Goal: Transaction & Acquisition: Purchase product/service

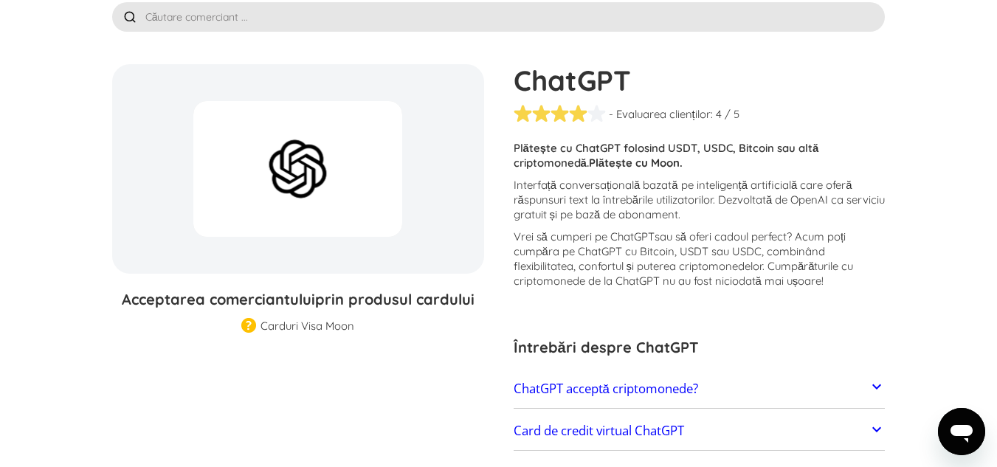
scroll to position [74, 0]
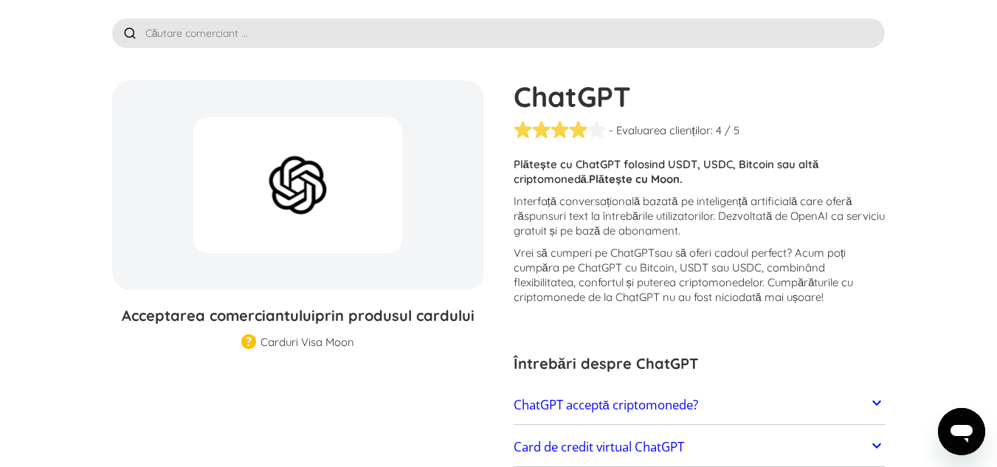
click at [877, 396] on icon at bounding box center [877, 403] width 18 height 18
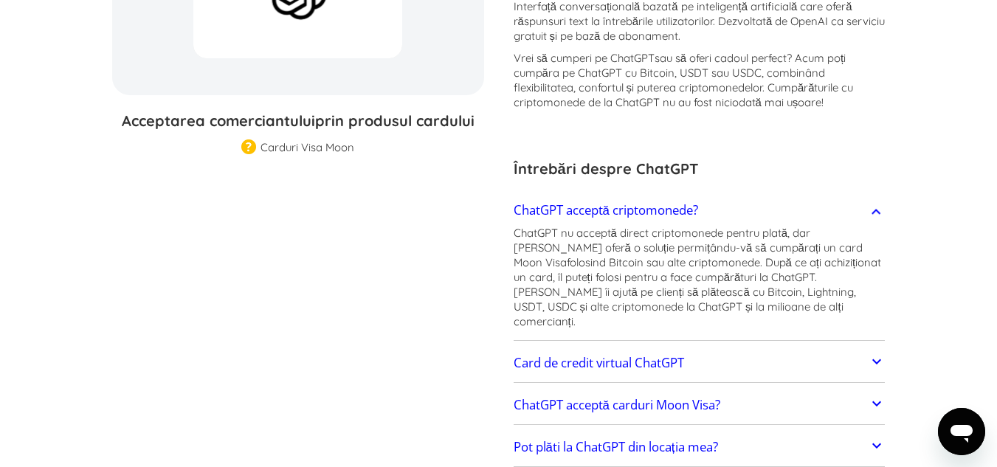
scroll to position [295, 0]
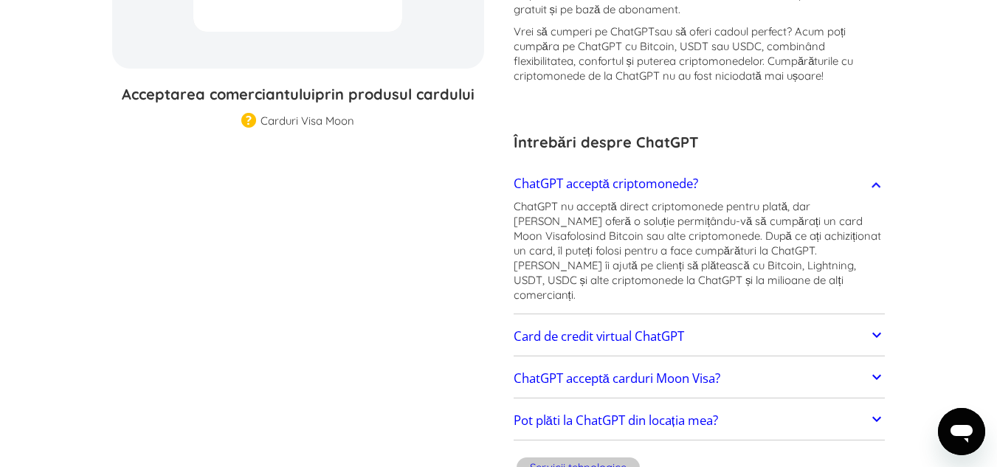
click at [718, 326] on link "Card de credit virtual ChatGPT" at bounding box center [700, 336] width 372 height 31
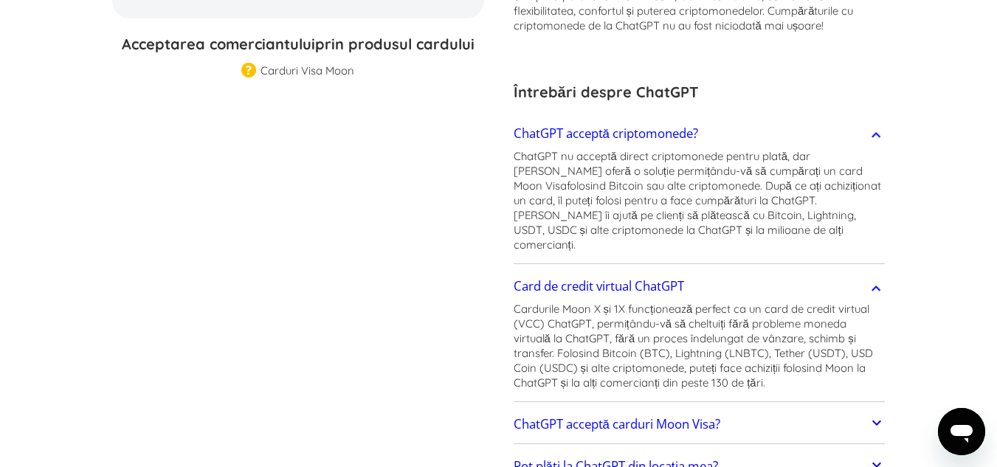
scroll to position [369, 0]
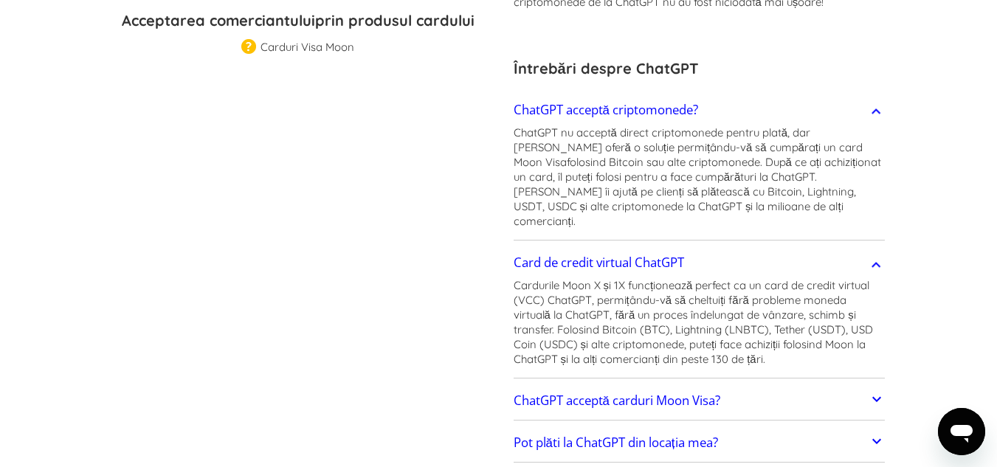
click at [647, 392] on font "ChatGPT acceptă carduri Moon Visa?" at bounding box center [617, 400] width 207 height 17
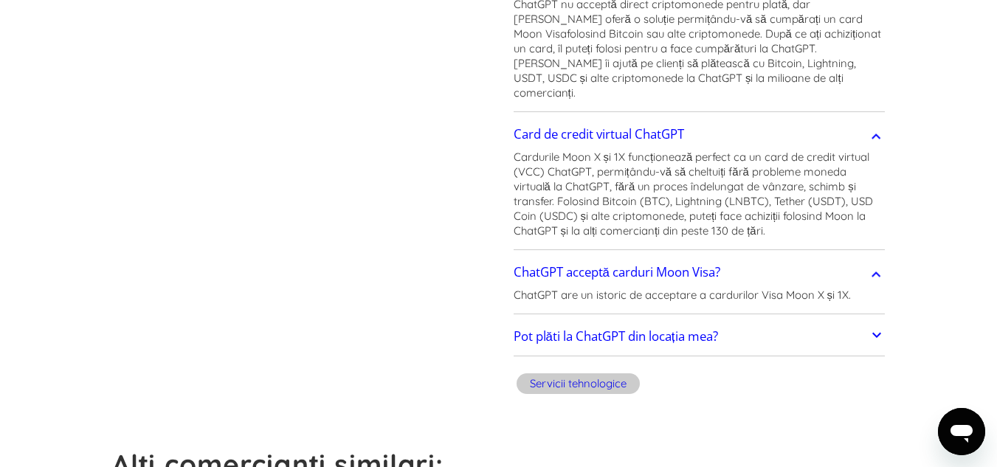
scroll to position [517, 0]
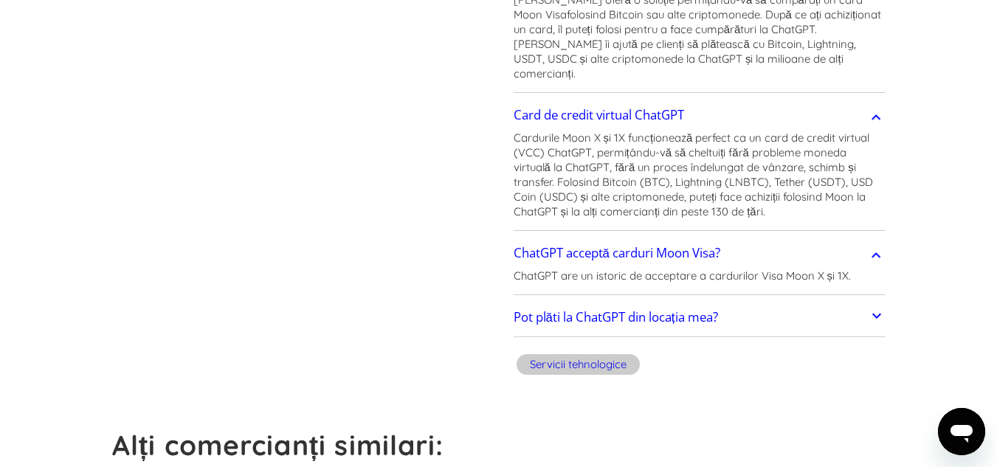
click at [687, 309] on font "Pot plăti la ChatGPT din locația mea?" at bounding box center [616, 317] width 204 height 17
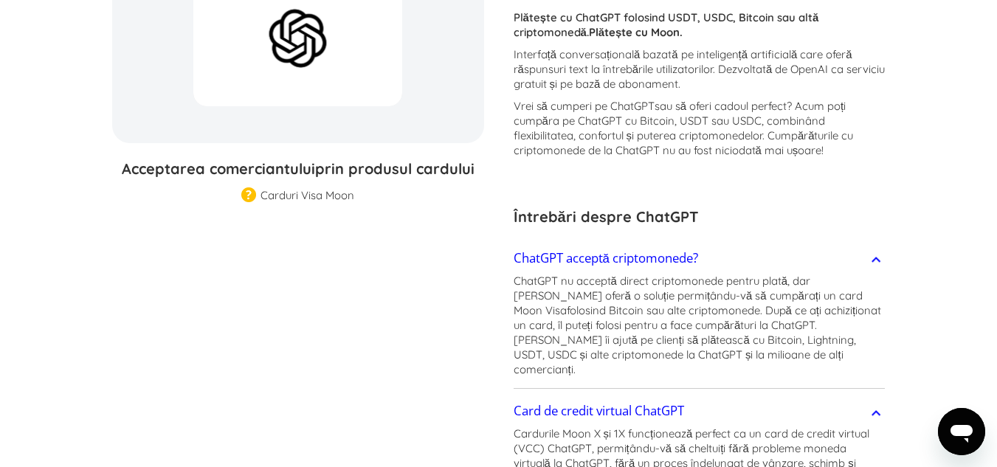
scroll to position [0, 0]
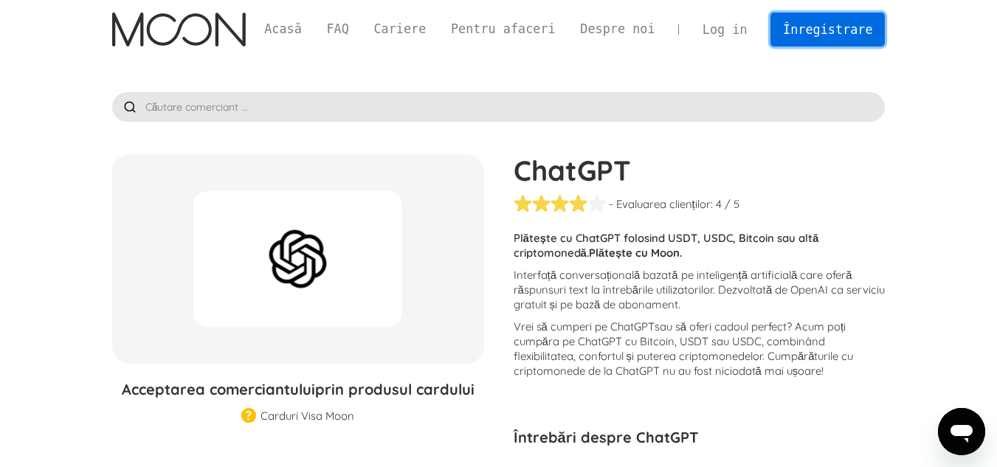
click at [790, 18] on link "Înregistrare" at bounding box center [828, 29] width 114 height 33
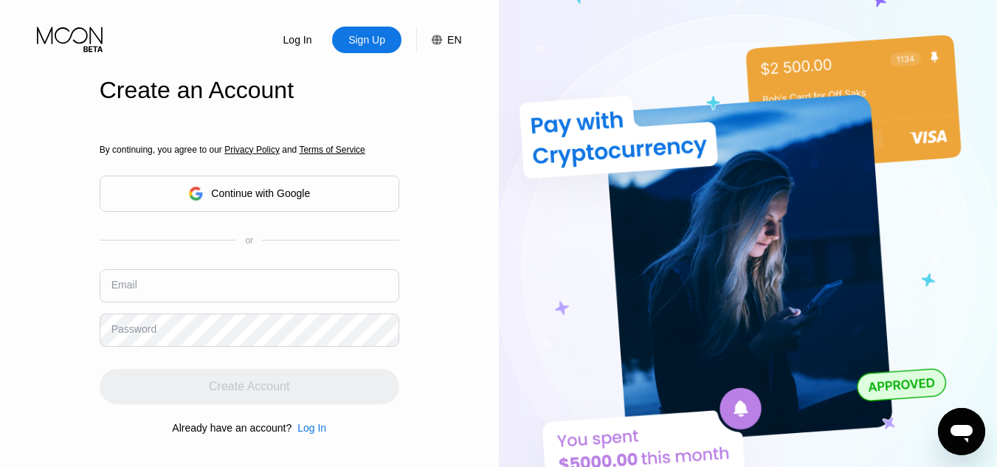
click at [297, 207] on div "Continue with Google" at bounding box center [250, 194] width 300 height 36
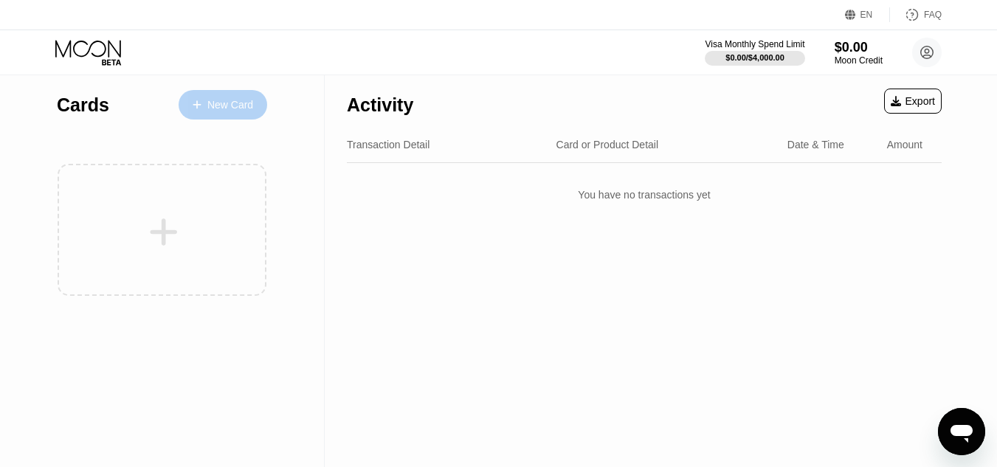
click at [230, 109] on div "New Card" at bounding box center [230, 105] width 46 height 13
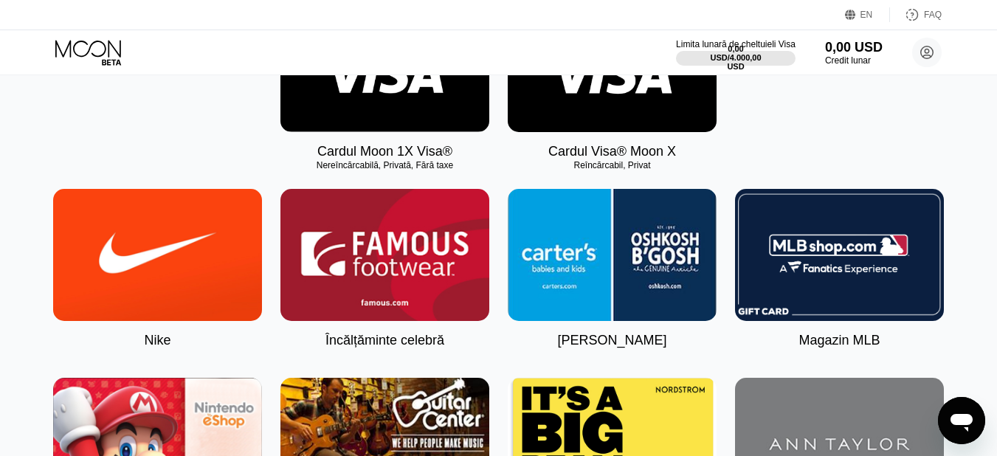
scroll to position [221, 0]
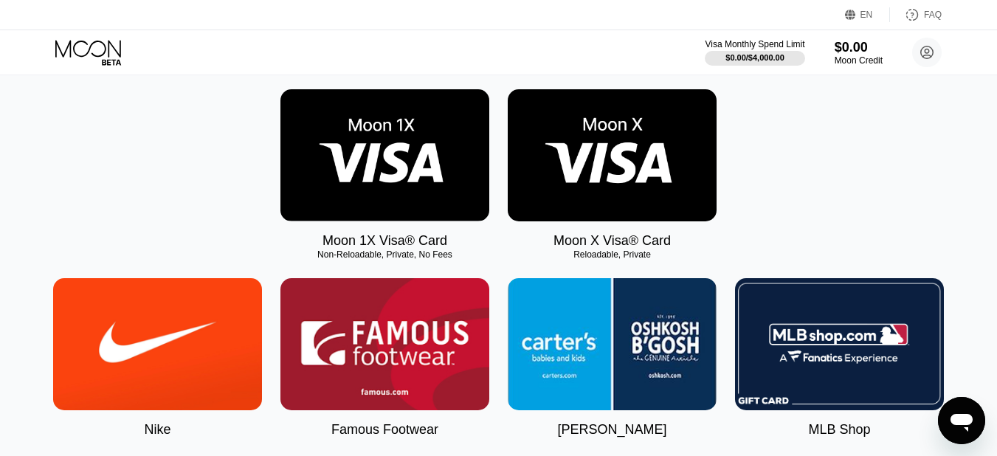
click at [650, 187] on img at bounding box center [612, 155] width 209 height 132
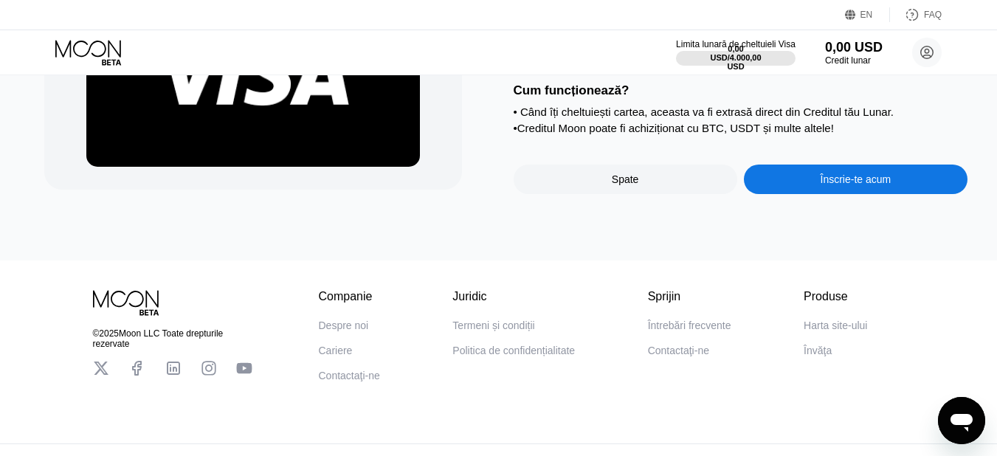
scroll to position [221, 0]
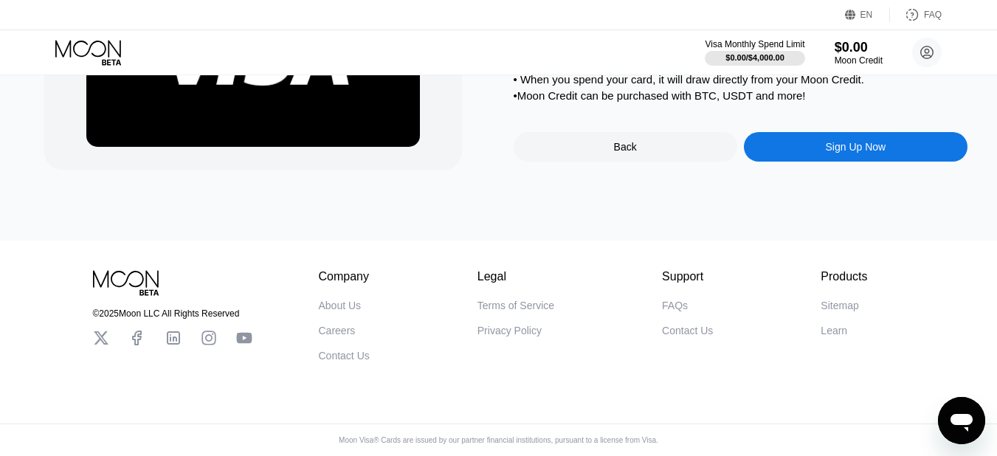
click at [811, 162] on div "Sign Up Now" at bounding box center [856, 147] width 224 height 30
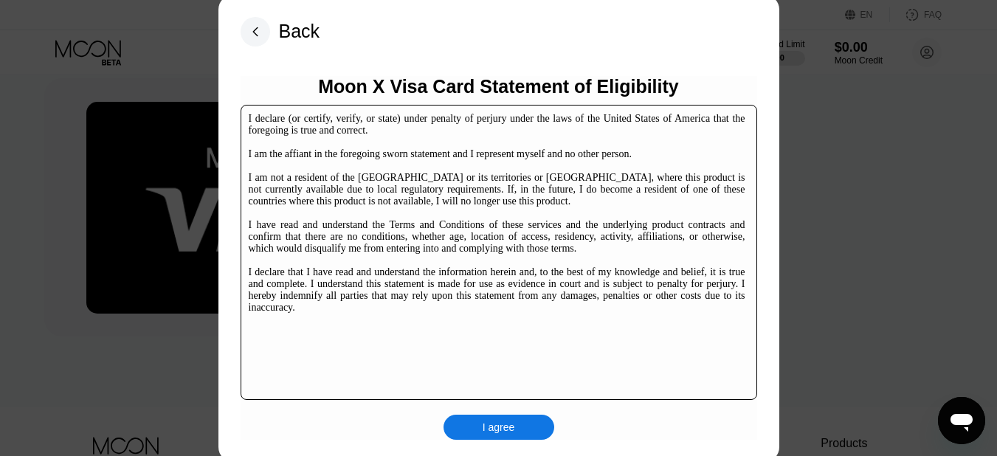
scroll to position [74, 0]
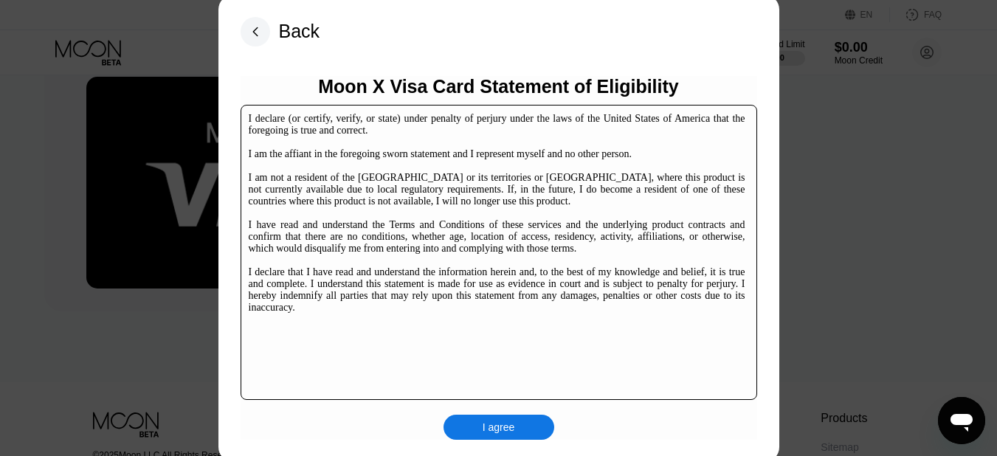
click at [533, 438] on div "I agree" at bounding box center [499, 427] width 111 height 25
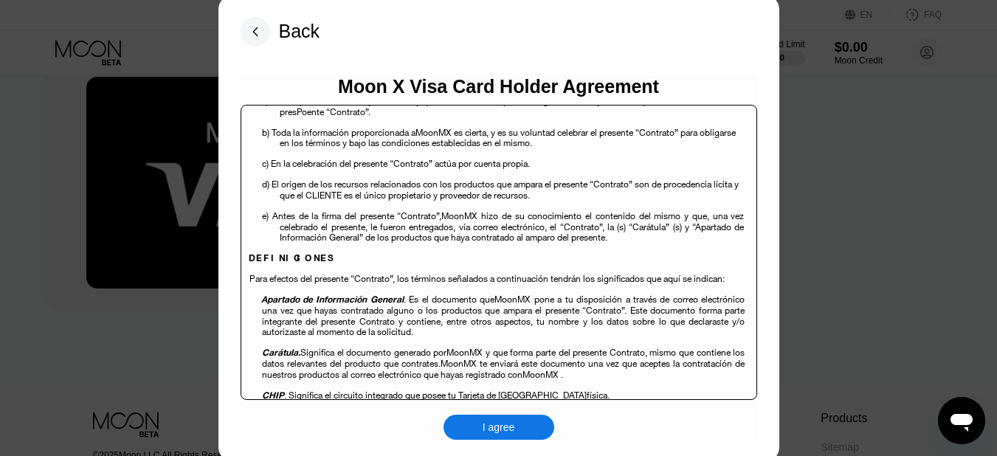
scroll to position [295, 0]
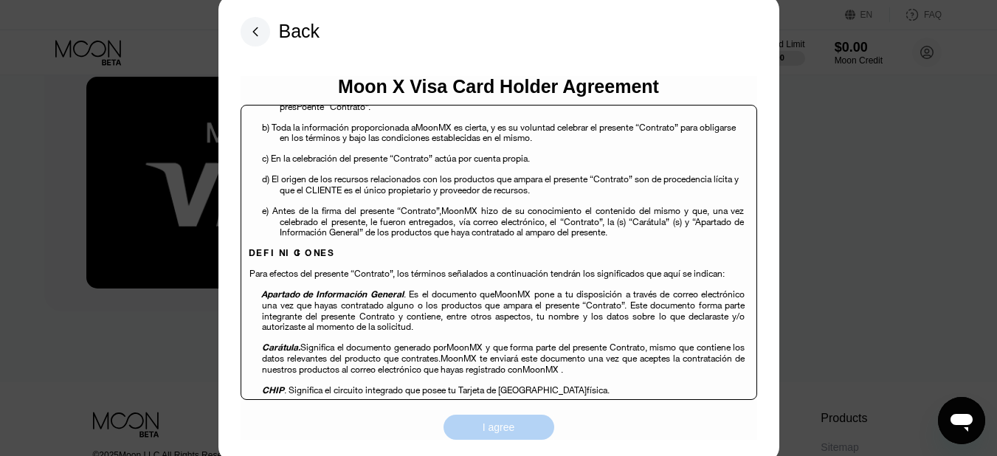
click at [538, 430] on div "I agree" at bounding box center [499, 427] width 111 height 25
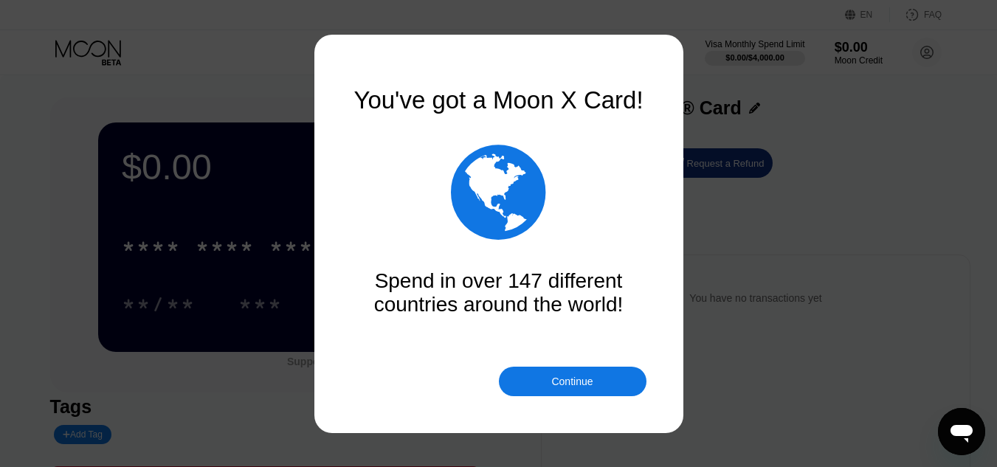
click at [558, 376] on div "Continue" at bounding box center [571, 382] width 41 height 12
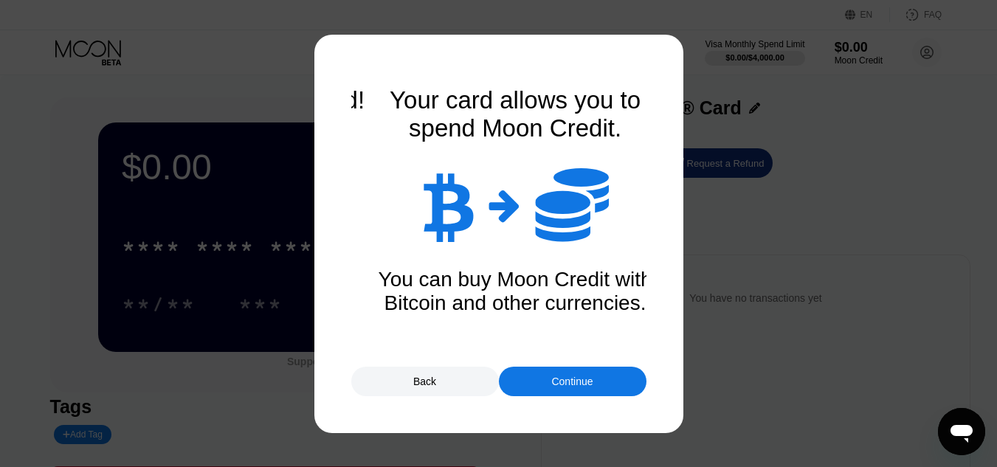
click at [563, 368] on div "Continue" at bounding box center [573, 382] width 148 height 30
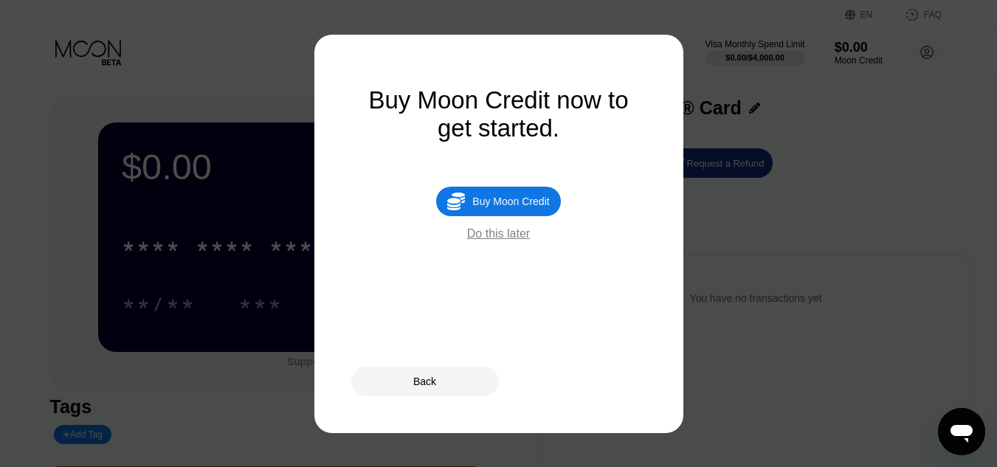
drag, startPoint x: 493, startPoint y: 218, endPoint x: 471, endPoint y: 243, distance: 33.5
click at [471, 241] on div "Do this later" at bounding box center [498, 233] width 63 height 13
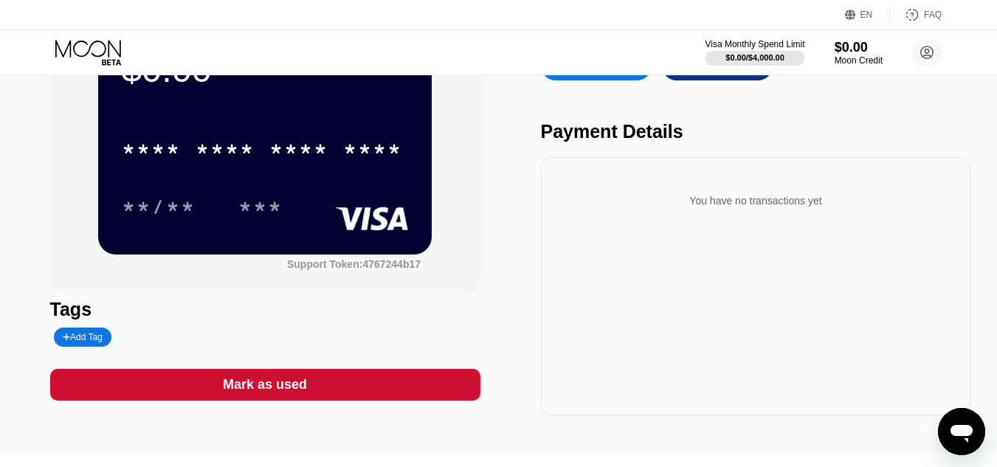
scroll to position [74, 0]
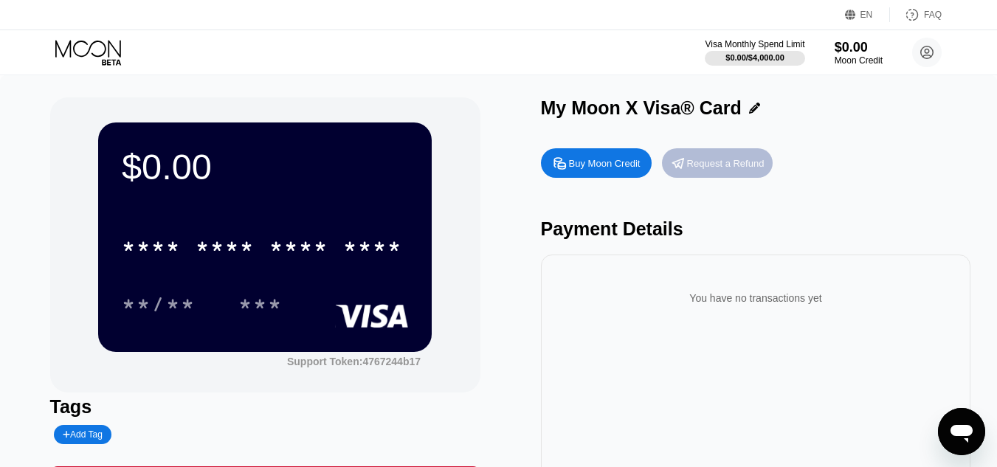
click at [708, 170] on div "Request a Refund" at bounding box center [726, 163] width 78 height 13
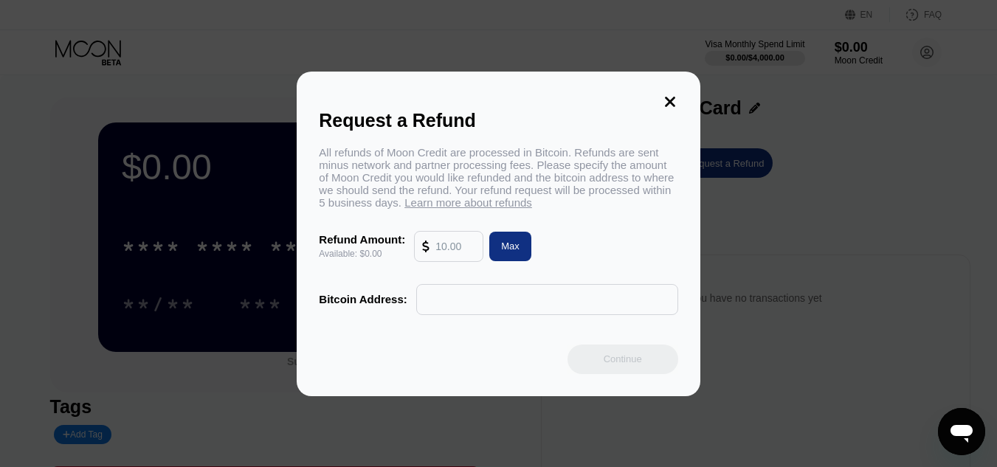
click at [446, 254] on input "text" at bounding box center [456, 247] width 40 height 30
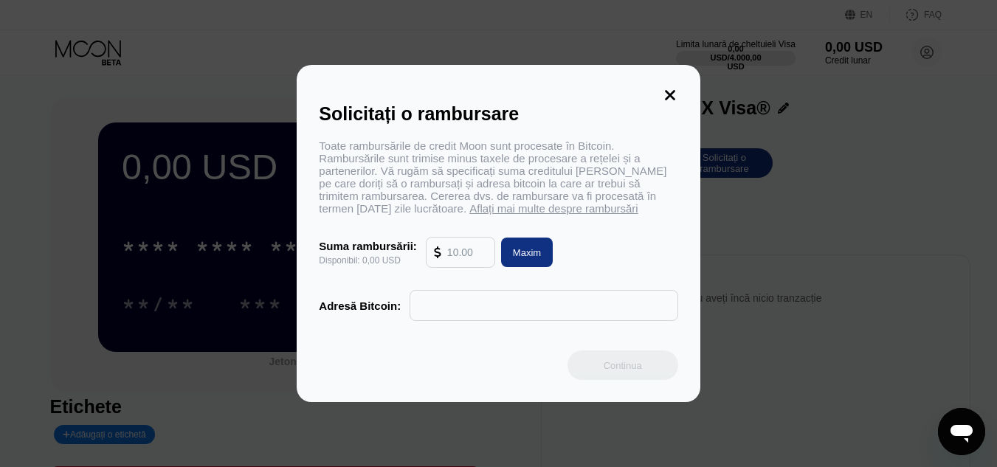
click at [662, 87] on icon at bounding box center [670, 95] width 16 height 16
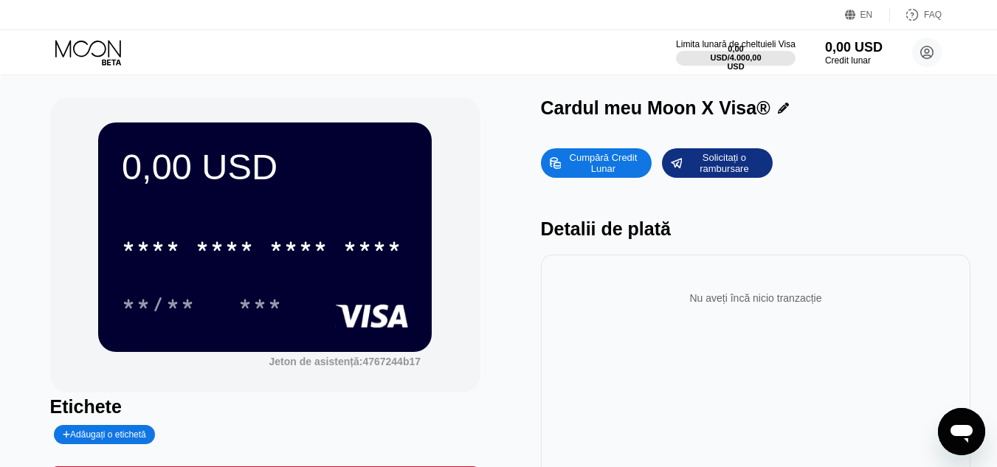
click at [579, 168] on div "Cumpără Credit Lunar" at bounding box center [602, 163] width 81 height 24
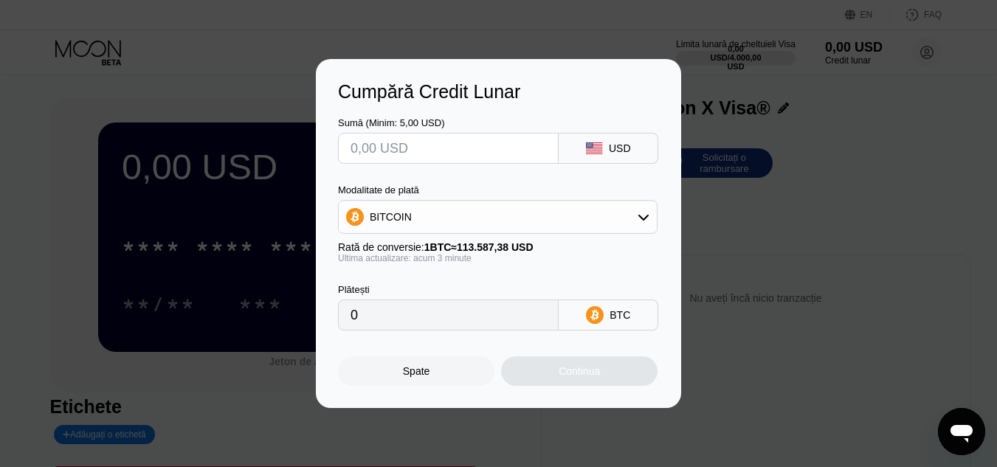
click at [447, 156] on input "text" at bounding box center [449, 149] width 196 height 30
type input "$5"
type input "0.00004402"
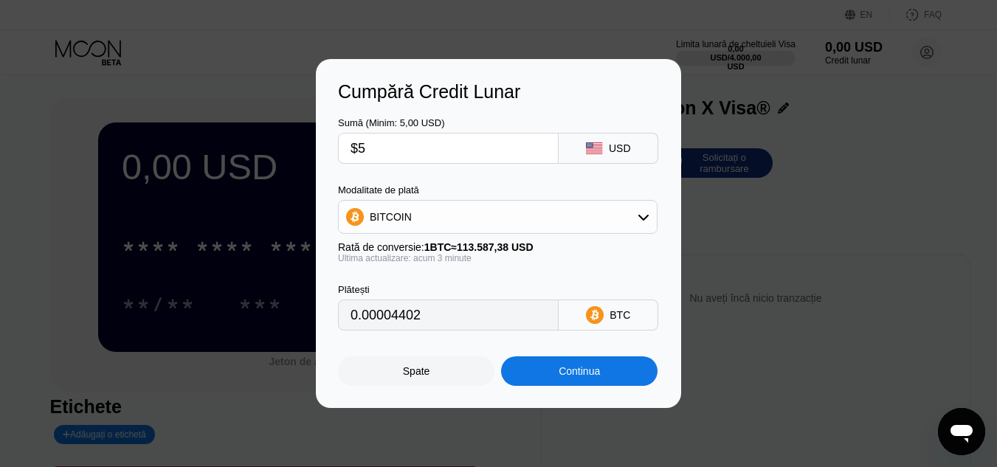
type input "$55"
type input "0.00048420"
type input "$5"
type input "0.00004402"
type input "$5"
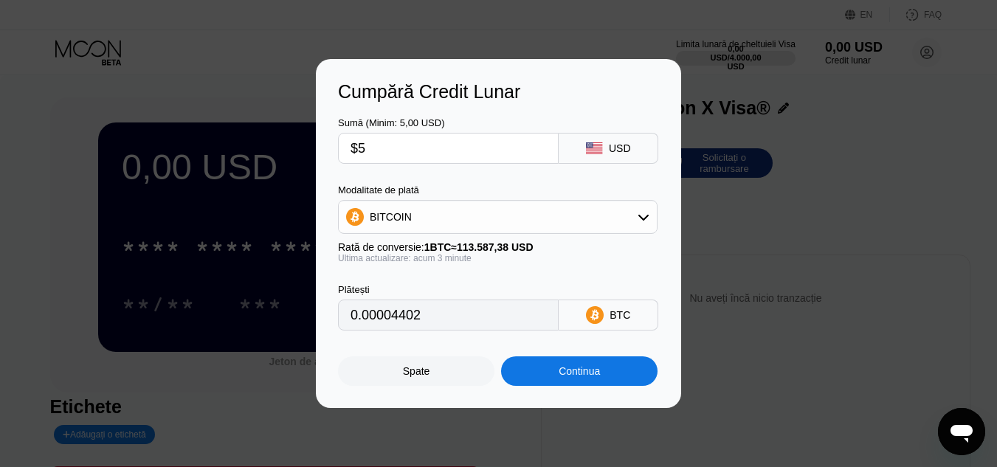
click at [562, 364] on div "Continua" at bounding box center [579, 372] width 156 height 30
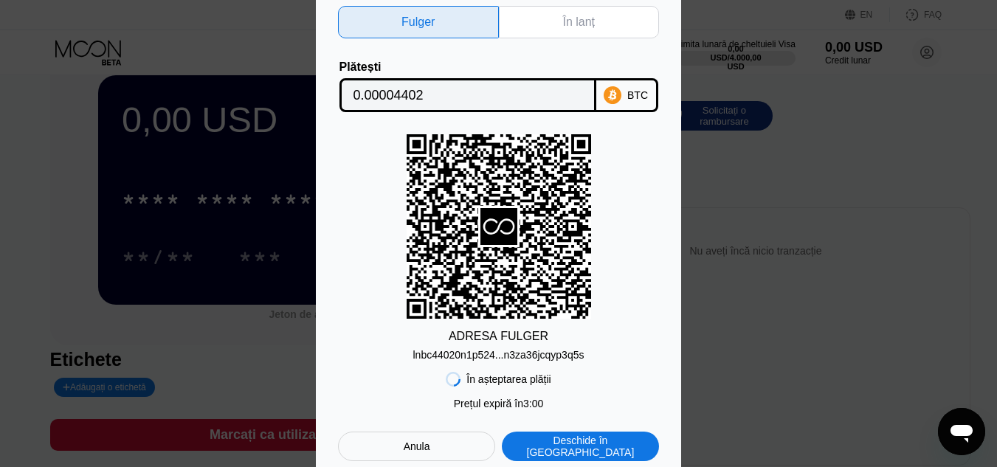
scroll to position [74, 0]
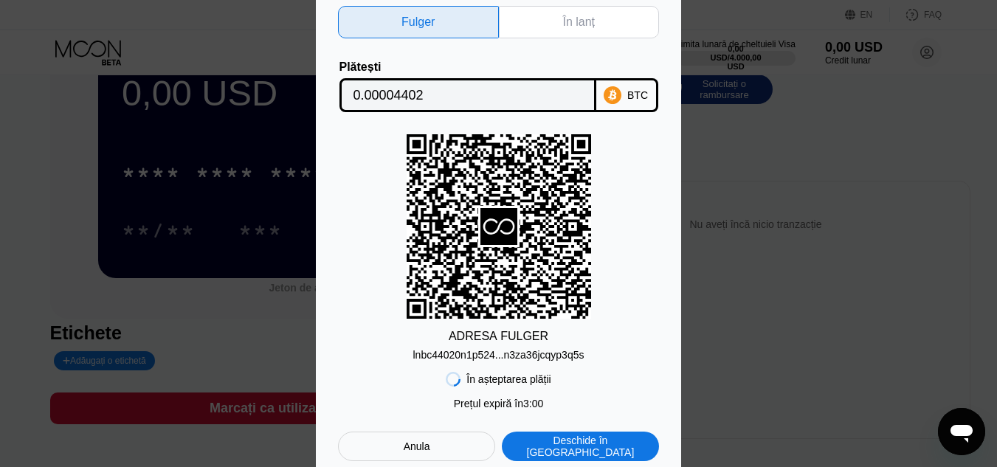
click at [449, 443] on div "Anula" at bounding box center [416, 447] width 157 height 30
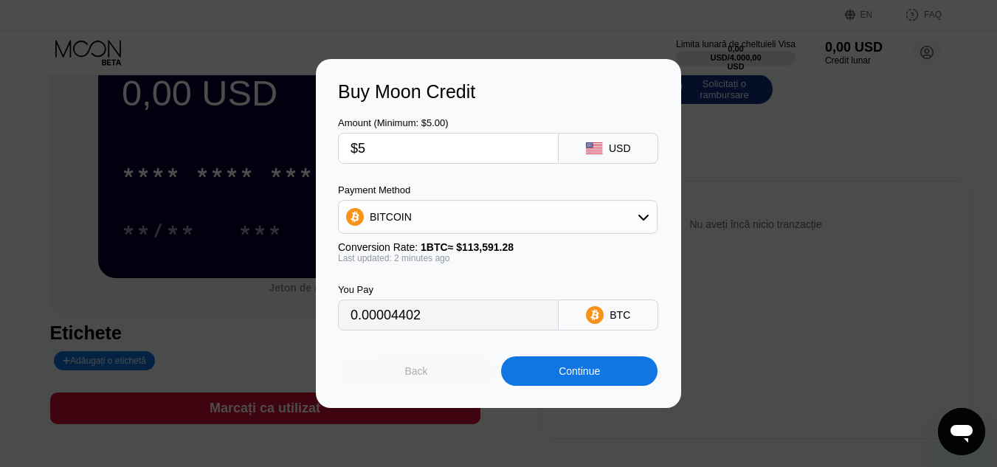
click at [450, 383] on div "Back" at bounding box center [416, 372] width 156 height 30
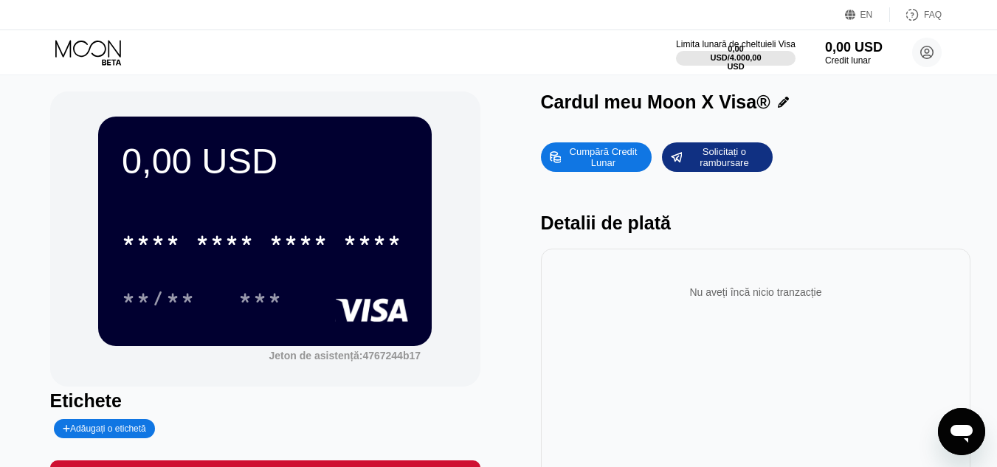
scroll to position [0, 0]
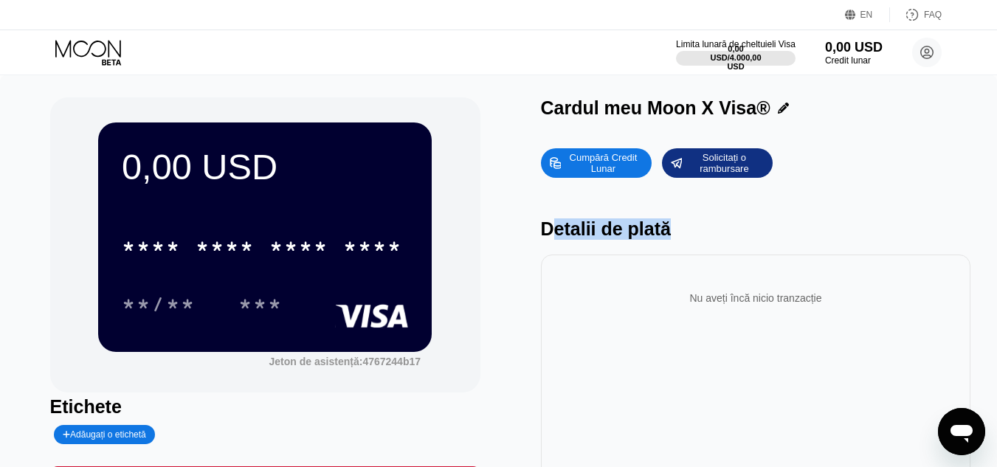
drag, startPoint x: 548, startPoint y: 231, endPoint x: 684, endPoint y: 239, distance: 136.8
click at [683, 239] on div "Detalii de plată" at bounding box center [756, 228] width 430 height 21
click at [926, 52] on icon at bounding box center [927, 53] width 8 height 8
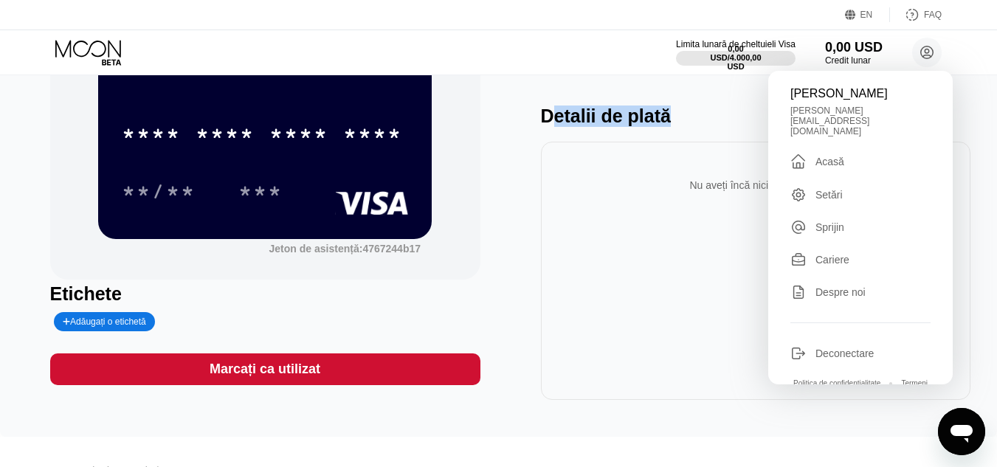
scroll to position [315, 0]
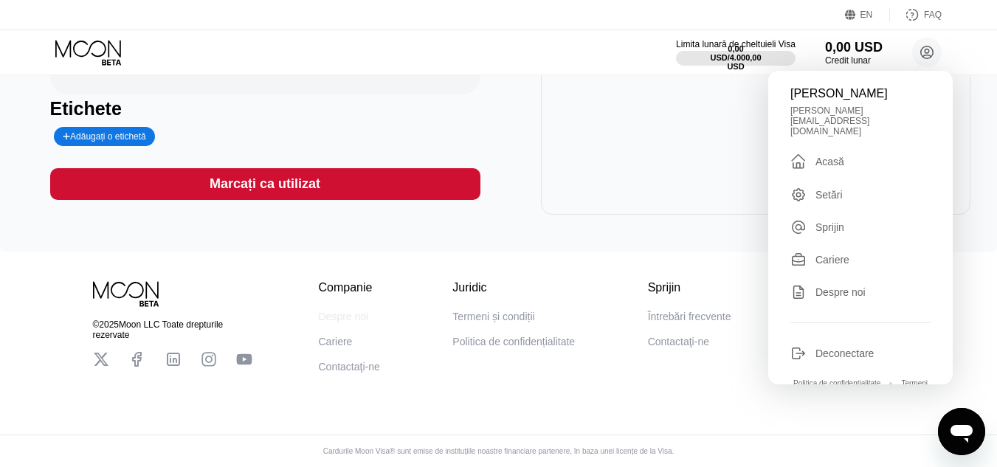
click at [338, 311] on font "Despre noi" at bounding box center [344, 317] width 50 height 12
click at [348, 311] on font "Despre noi" at bounding box center [344, 317] width 50 height 12
click at [478, 311] on font "Termeni și condiții" at bounding box center [493, 317] width 82 height 12
click at [635, 66] on div "Limita lunară de cheltuieli Visa 0,00 USD / 4.000,00 USD 0,00 USD Credit lunar …" at bounding box center [498, 52] width 997 height 44
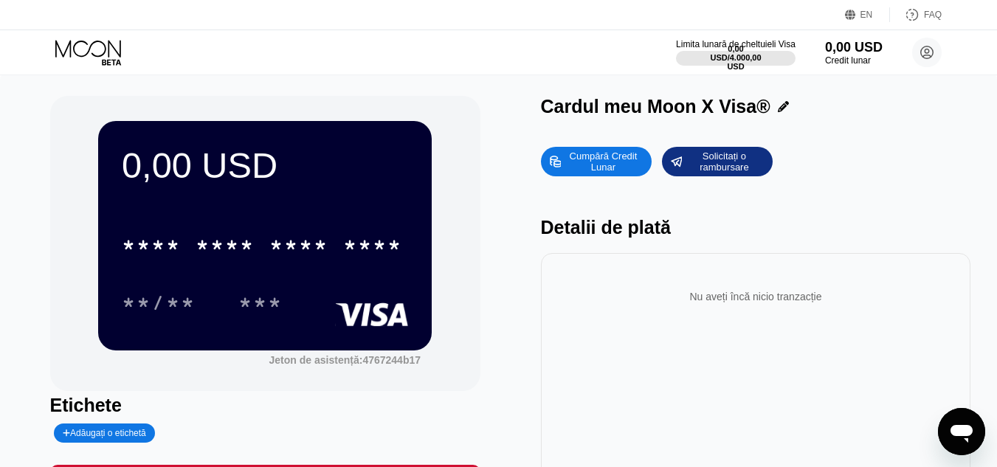
scroll to position [0, 0]
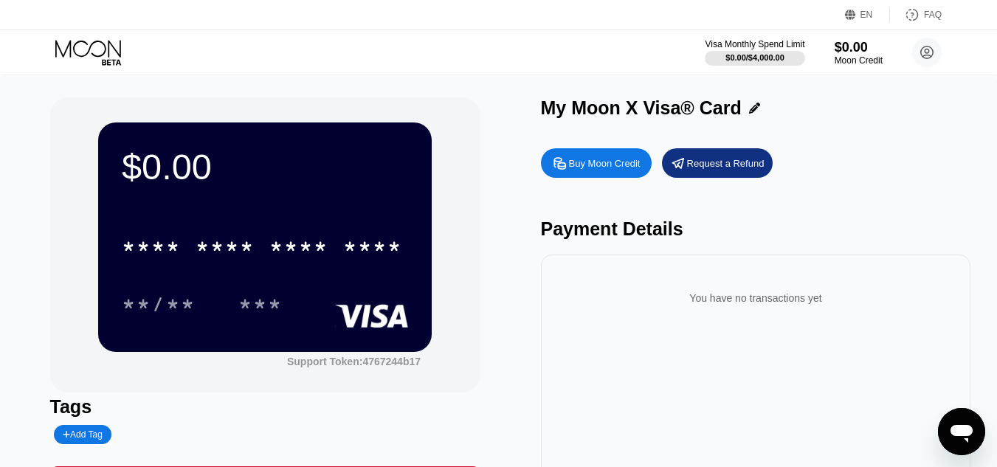
click at [610, 178] on div "Buy Moon Credit" at bounding box center [596, 163] width 111 height 30
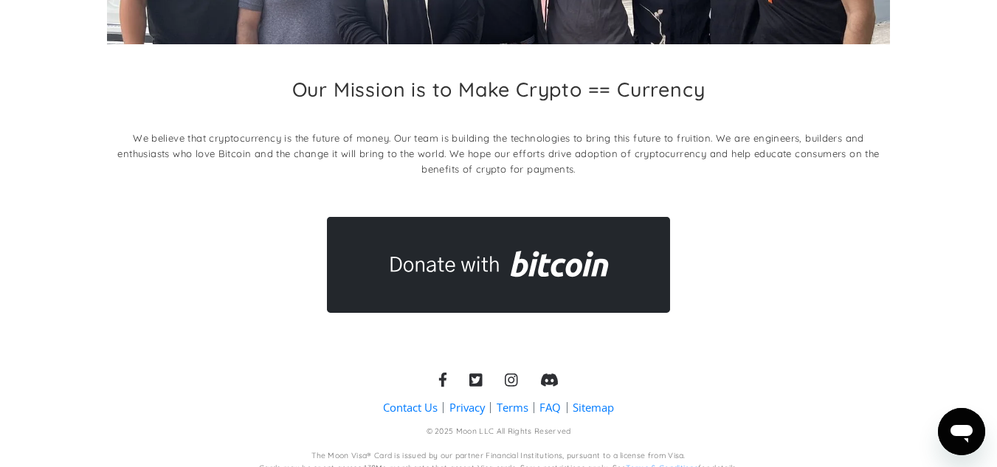
scroll to position [298, 0]
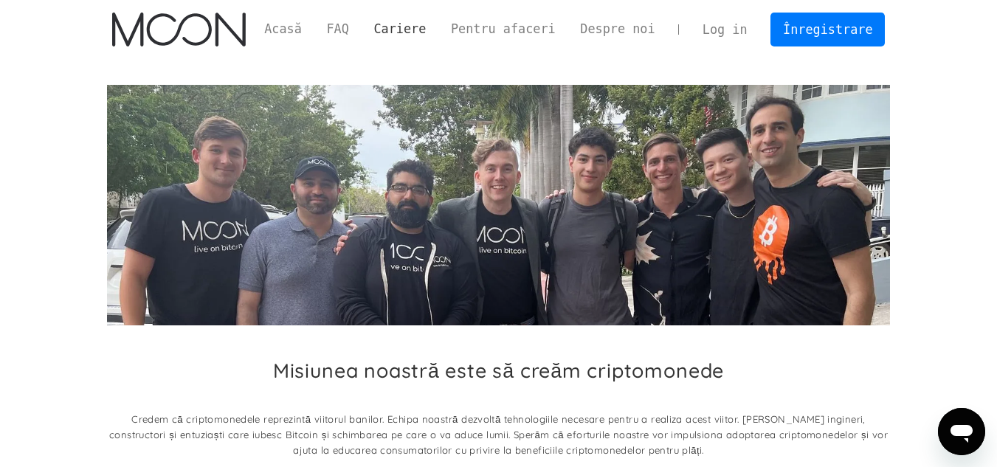
click at [427, 33] on font "Cariere" at bounding box center [400, 28] width 52 height 15
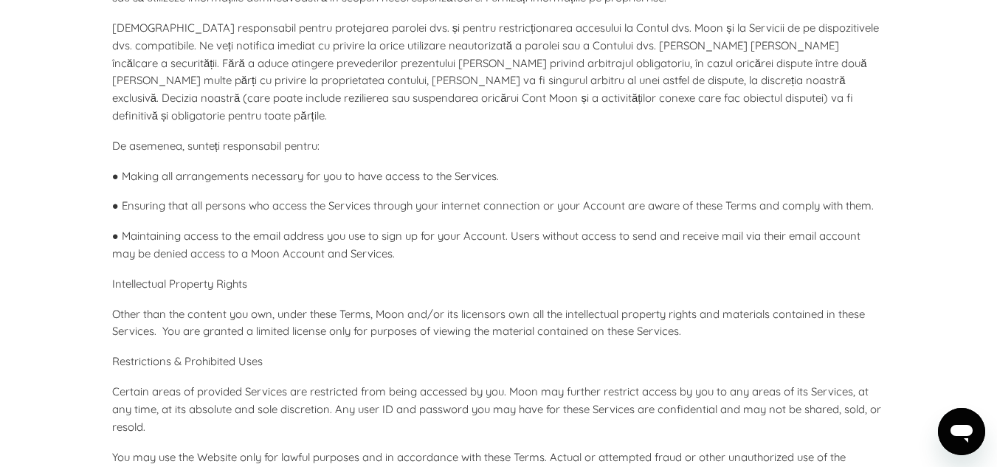
scroll to position [1550, 0]
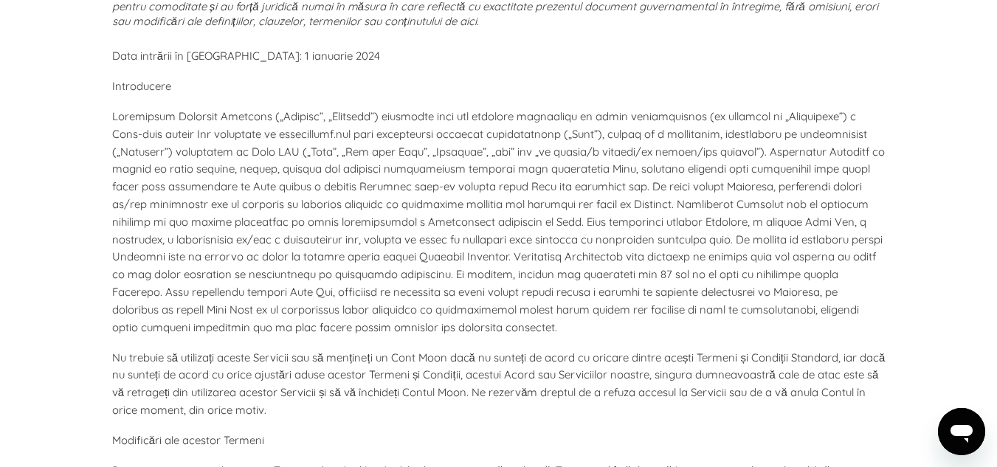
scroll to position [0, 0]
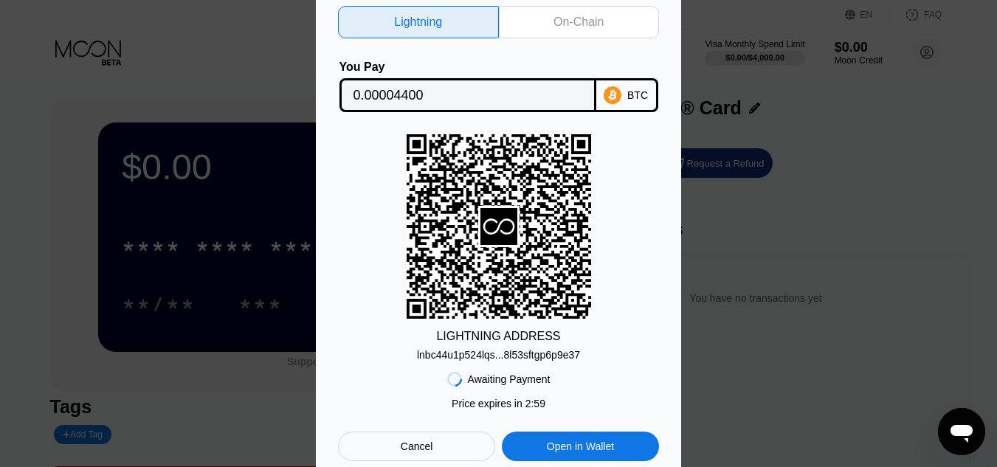
scroll to position [74, 0]
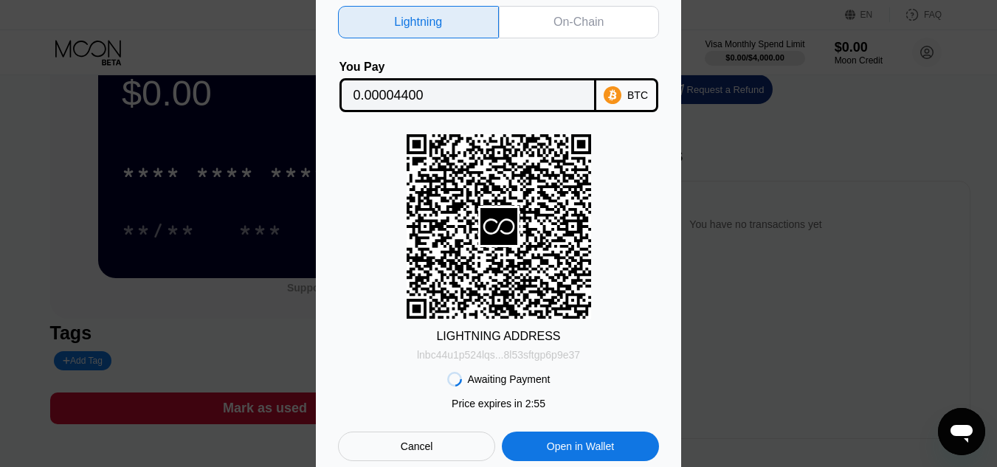
click at [488, 353] on div "lnbc44u1p524lqs...8l53sftgp6p9e37" at bounding box center [498, 355] width 163 height 12
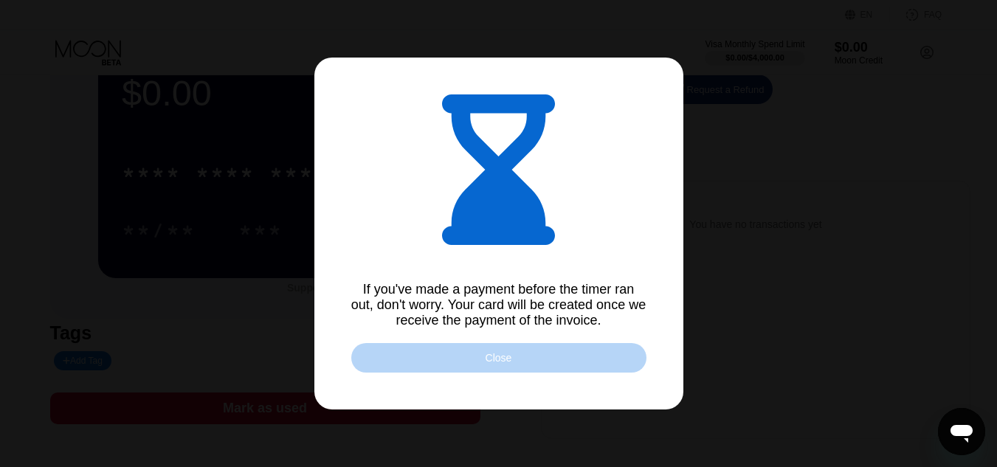
click at [437, 358] on div "Close" at bounding box center [498, 358] width 295 height 30
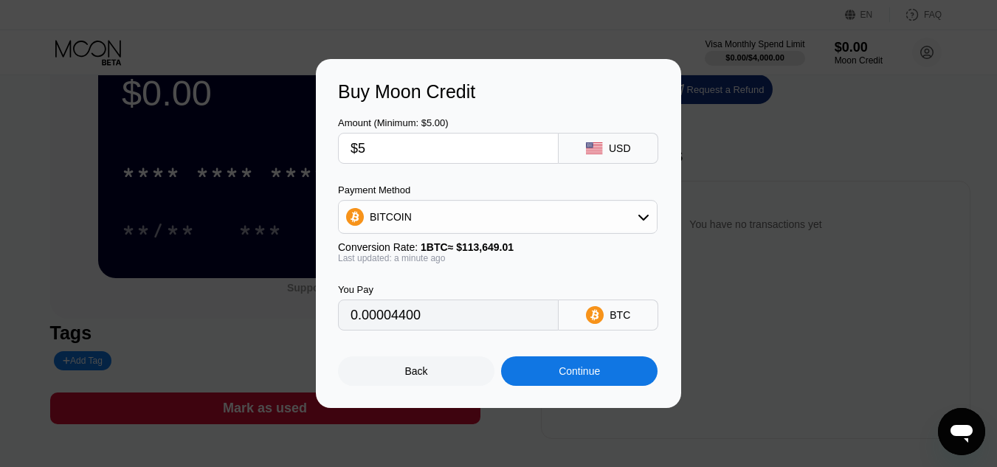
scroll to position [0, 0]
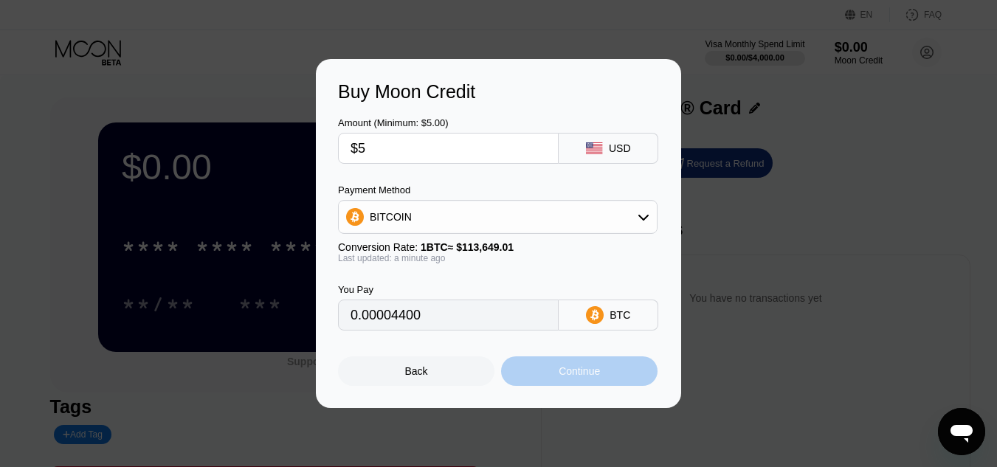
click at [538, 377] on div "Continue" at bounding box center [579, 372] width 156 height 30
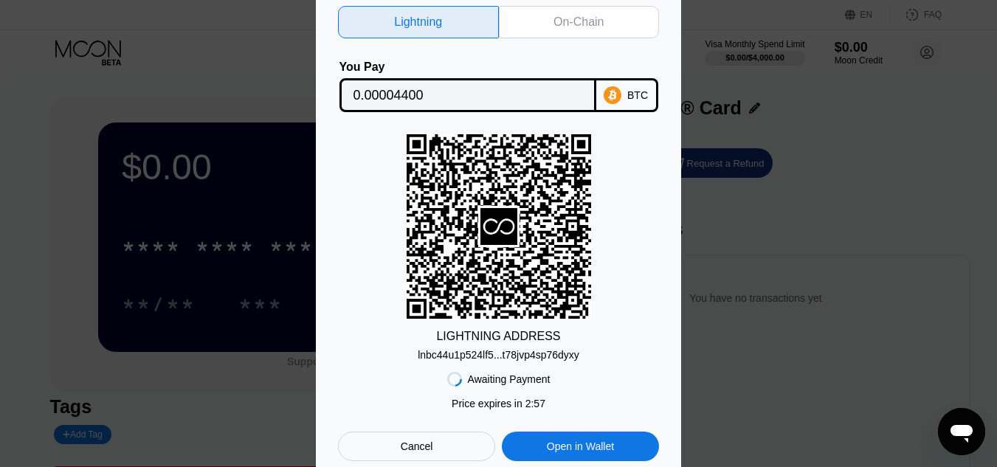
click at [490, 359] on div "lnbc44u1p524lf5...t78jvp4sp76dyxy" at bounding box center [499, 355] width 162 height 12
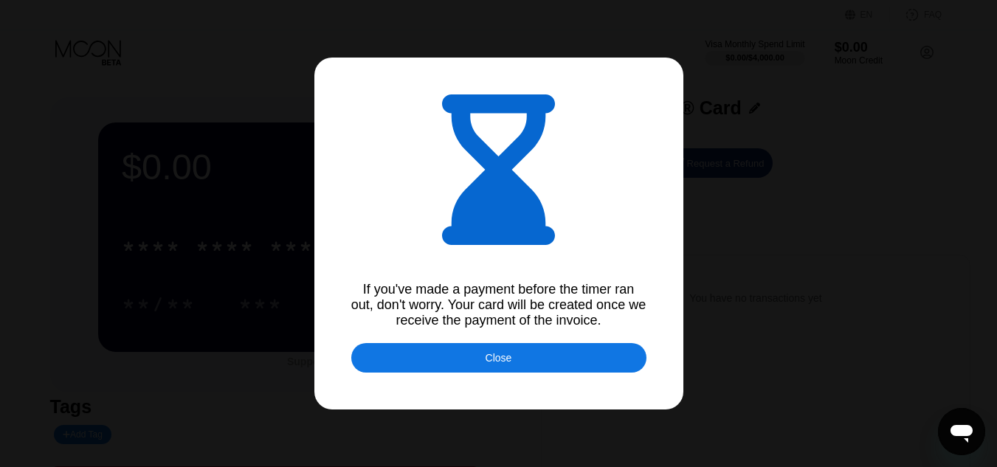
click at [496, 364] on div "Close" at bounding box center [499, 358] width 27 height 12
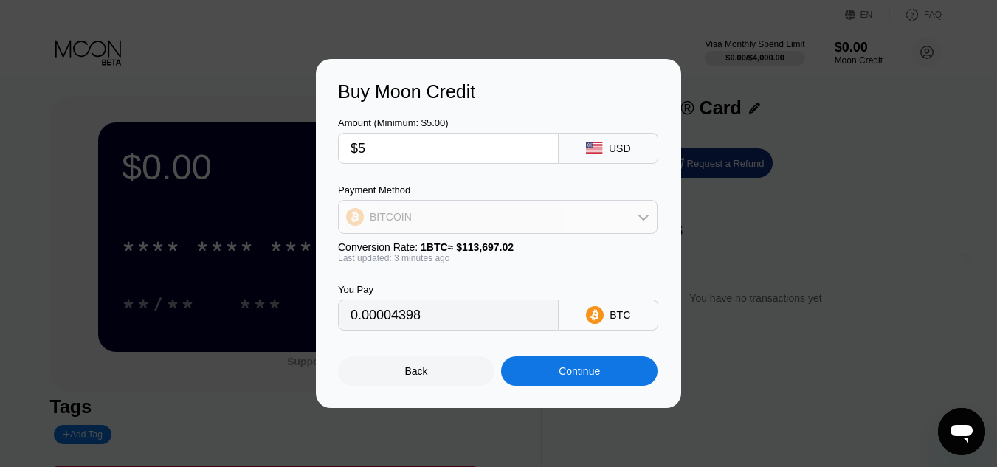
click at [605, 213] on div "BITCOIN" at bounding box center [498, 217] width 318 height 30
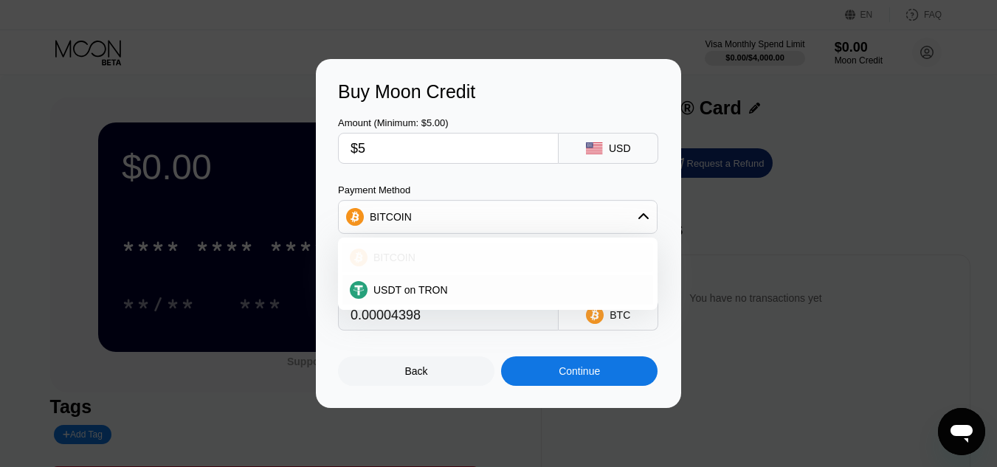
click at [584, 264] on div "BITCOIN" at bounding box center [507, 258] width 278 height 12
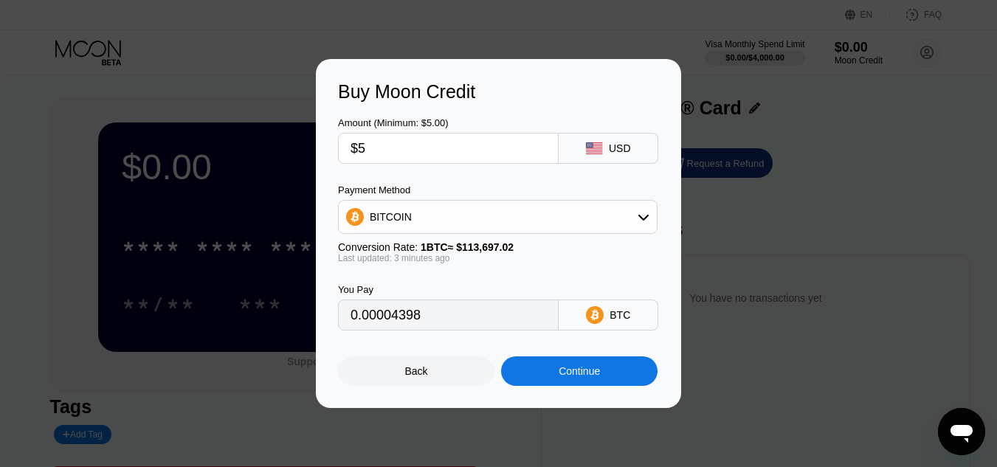
click at [587, 386] on div "Continue" at bounding box center [579, 372] width 156 height 30
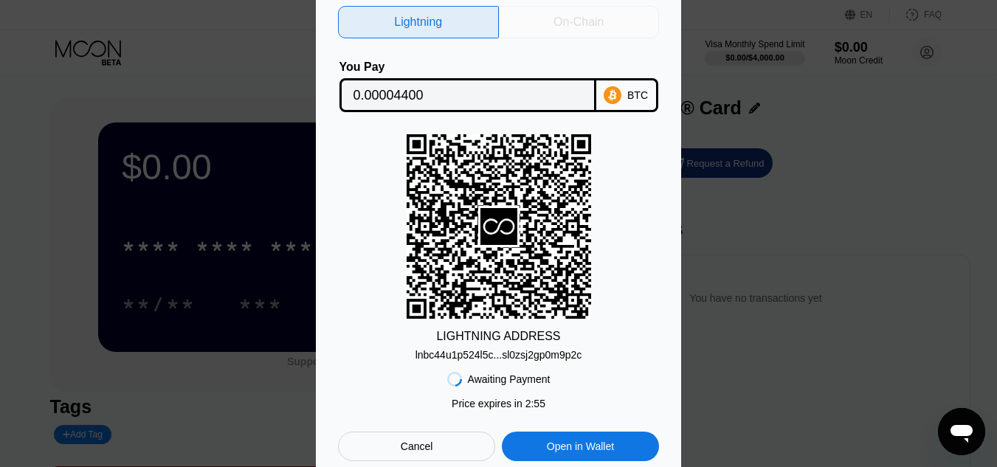
click at [591, 17] on div "On-Chain" at bounding box center [579, 22] width 50 height 15
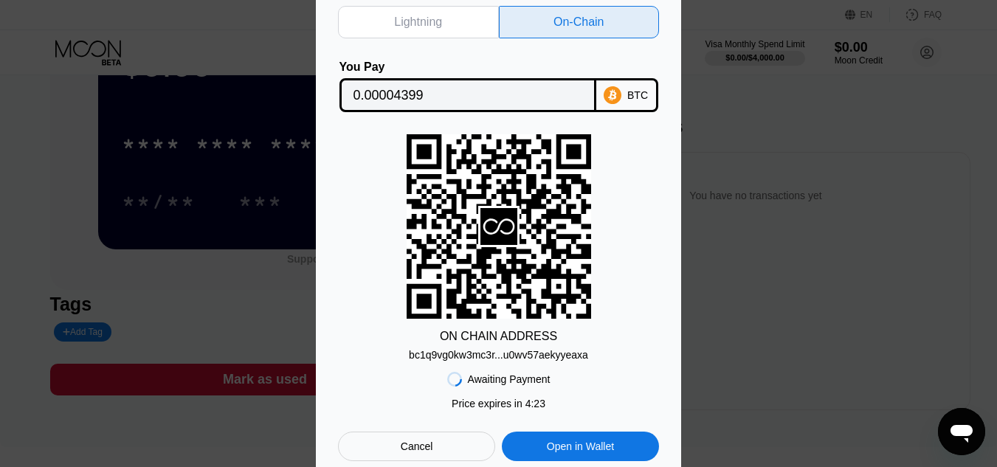
scroll to position [20, 0]
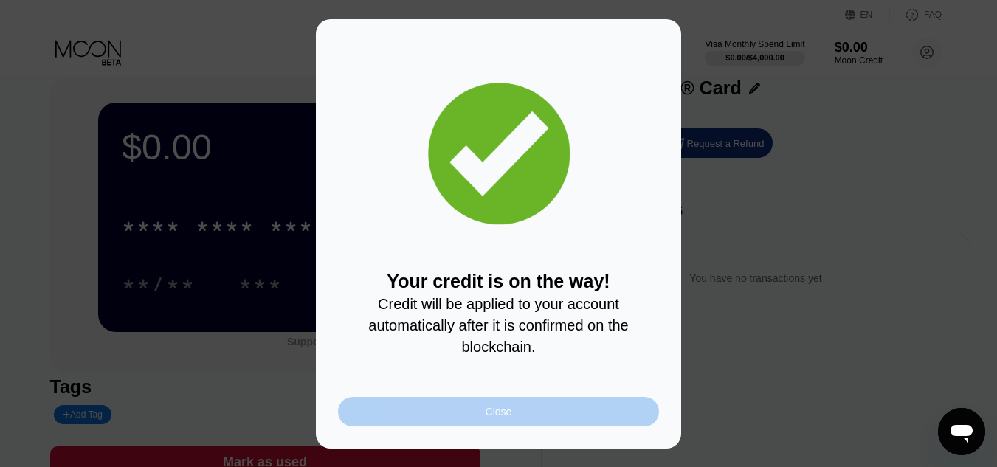
click at [473, 418] on div "Close" at bounding box center [498, 412] width 321 height 30
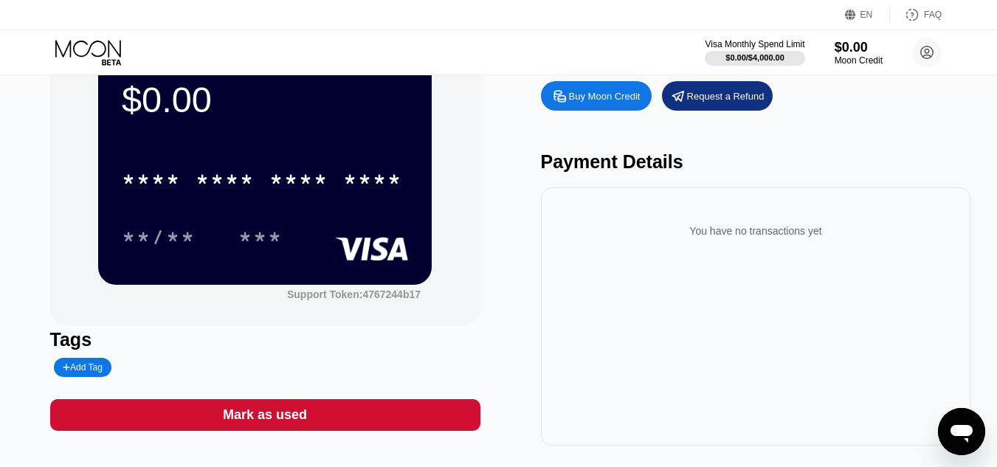
scroll to position [94, 0]
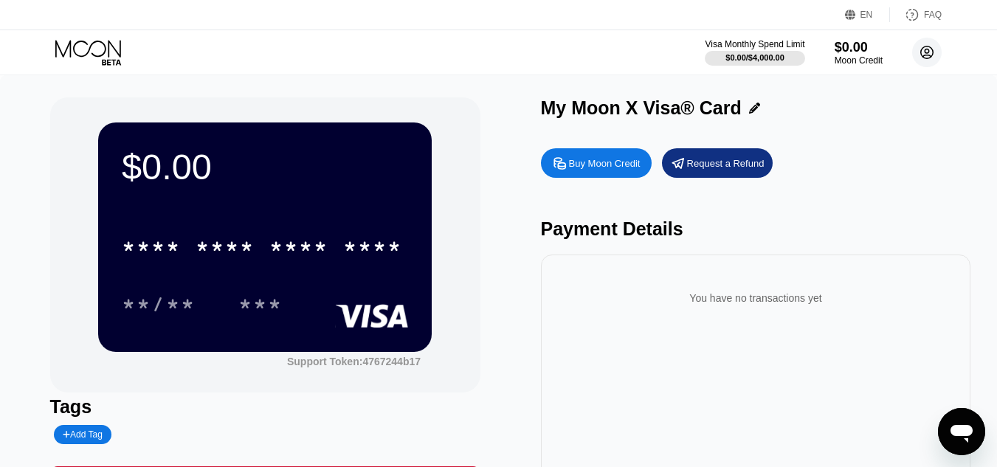
click at [926, 56] on circle at bounding box center [927, 53] width 30 height 30
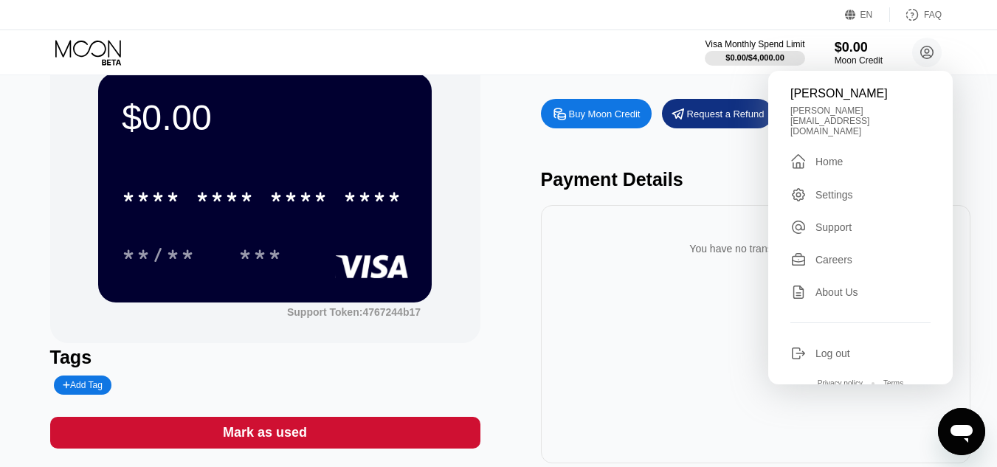
scroll to position [74, 0]
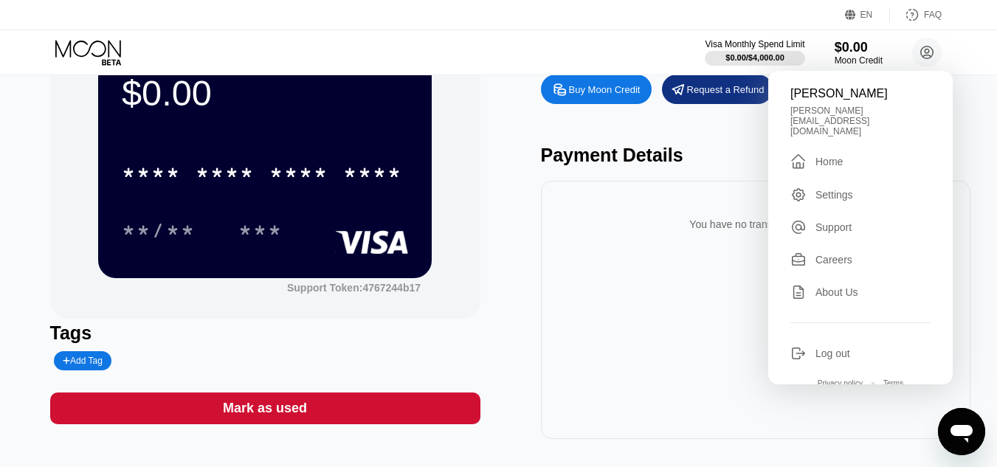
click at [545, 164] on div "Payment Details" at bounding box center [756, 155] width 430 height 21
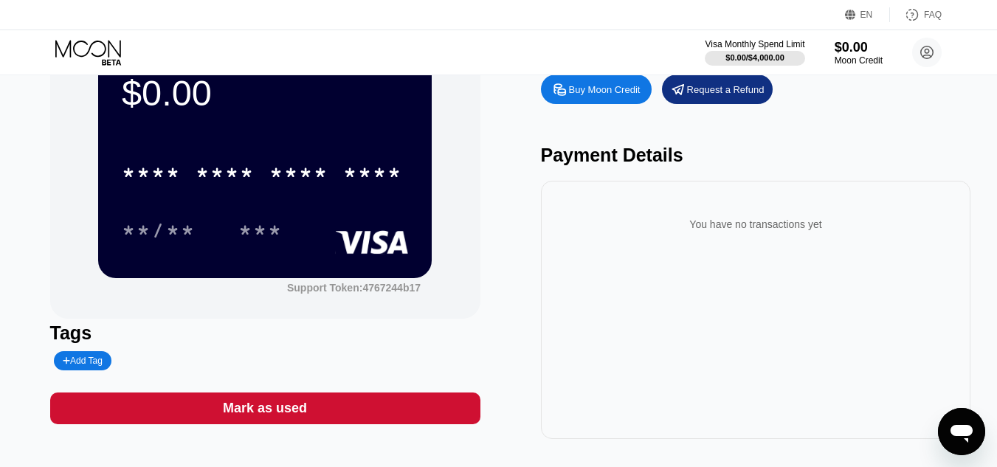
scroll to position [0, 0]
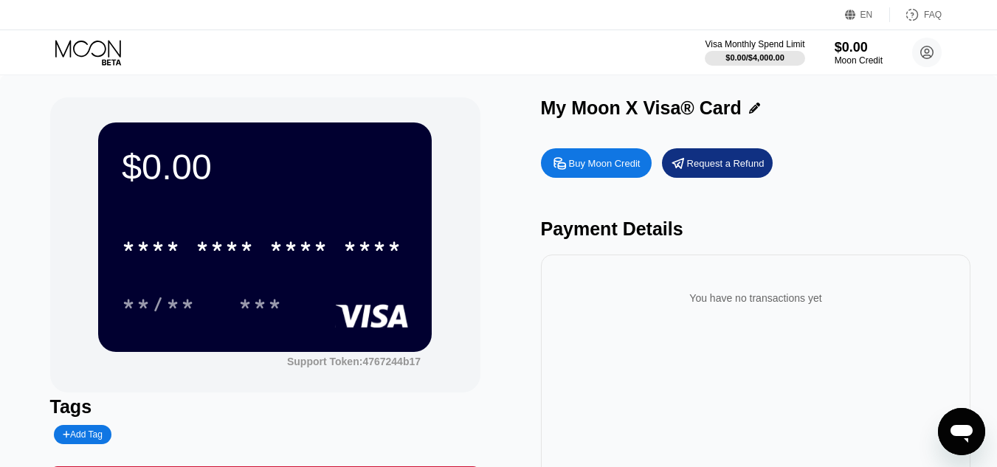
click at [749, 109] on icon at bounding box center [754, 108] width 11 height 11
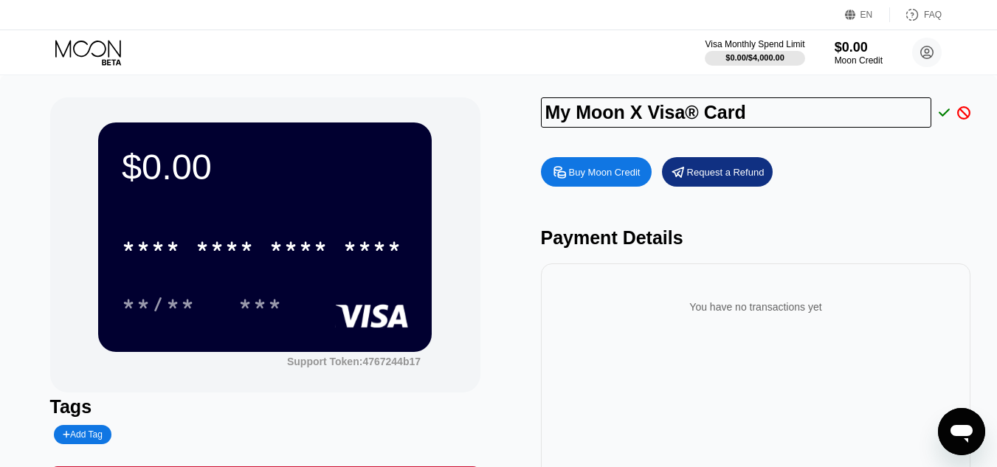
click at [849, 186] on div "Buy Moon Credit Request a Refund" at bounding box center [756, 172] width 430 height 30
click at [943, 117] on icon at bounding box center [945, 113] width 12 height 8
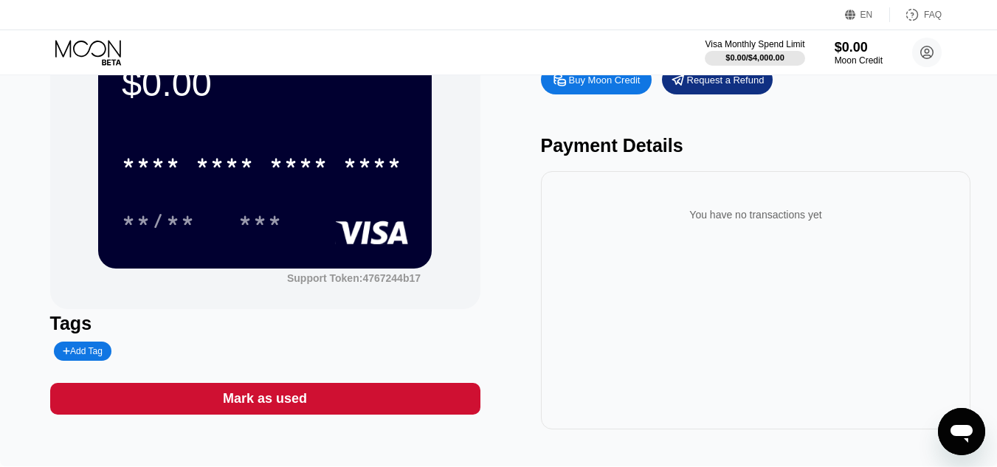
scroll to position [20, 0]
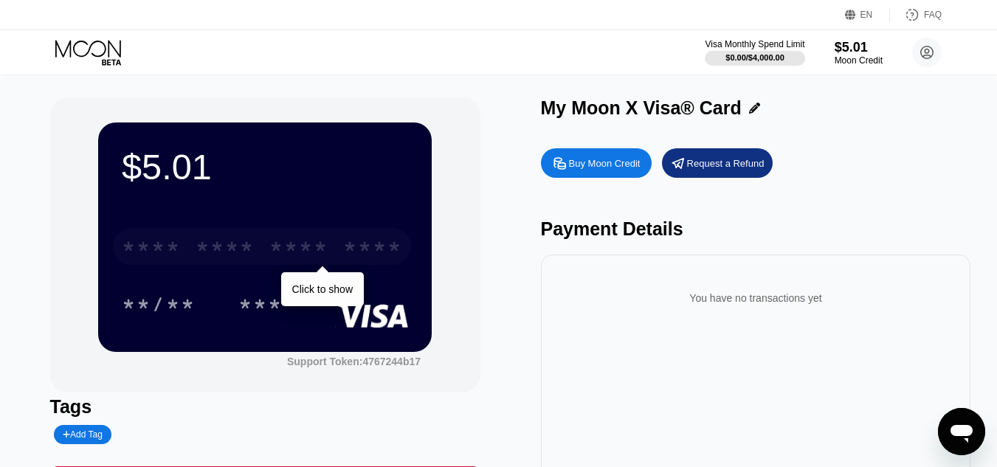
click at [216, 249] on div "* * * *" at bounding box center [225, 249] width 59 height 24
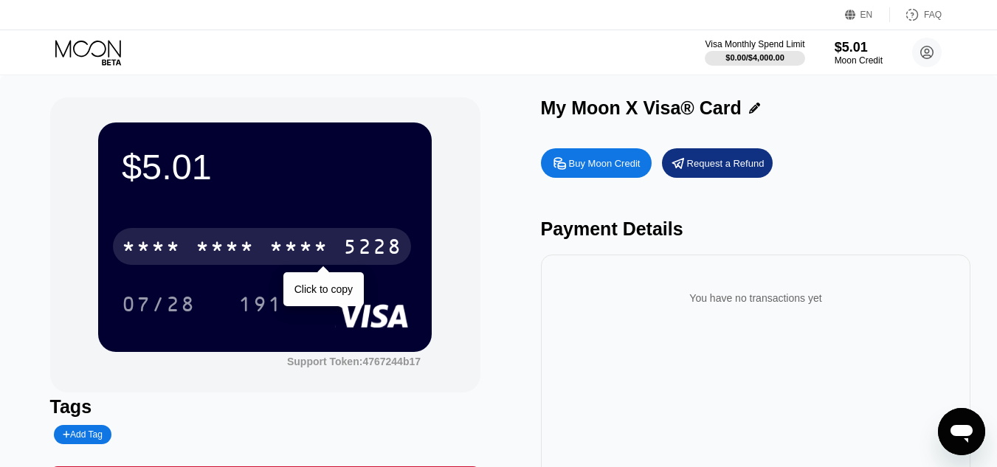
click at [352, 244] on div "5228" at bounding box center [372, 249] width 59 height 24
click at [348, 252] on div "5228" at bounding box center [372, 249] width 59 height 24
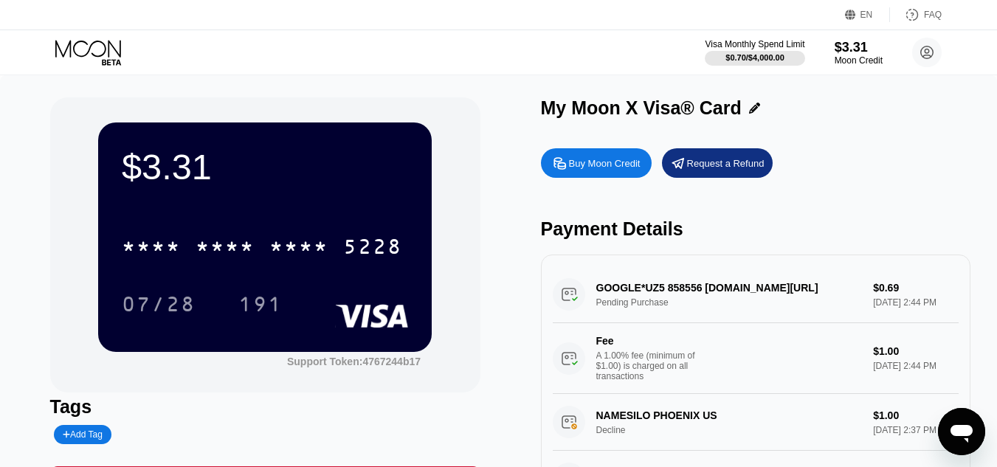
drag, startPoint x: 591, startPoint y: 298, endPoint x: 649, endPoint y: 290, distance: 58.9
click at [649, 290] on div "GOOGLE*UZ5 858556 G.CO/HELPPAY#GB Pending Purchase $0.69 Aug 24, 2025 2:44 PM F…" at bounding box center [756, 330] width 407 height 128
drag, startPoint x: 796, startPoint y: 298, endPoint x: 602, endPoint y: 296, distance: 194.1
click at [602, 296] on div "GOOGLE*UZ5 858556 G.CO/HELPPAY#GB Pending Purchase $0.69 Aug 24, 2025 2:44 PM F…" at bounding box center [756, 330] width 407 height 128
drag, startPoint x: 599, startPoint y: 295, endPoint x: 757, endPoint y: 314, distance: 159.2
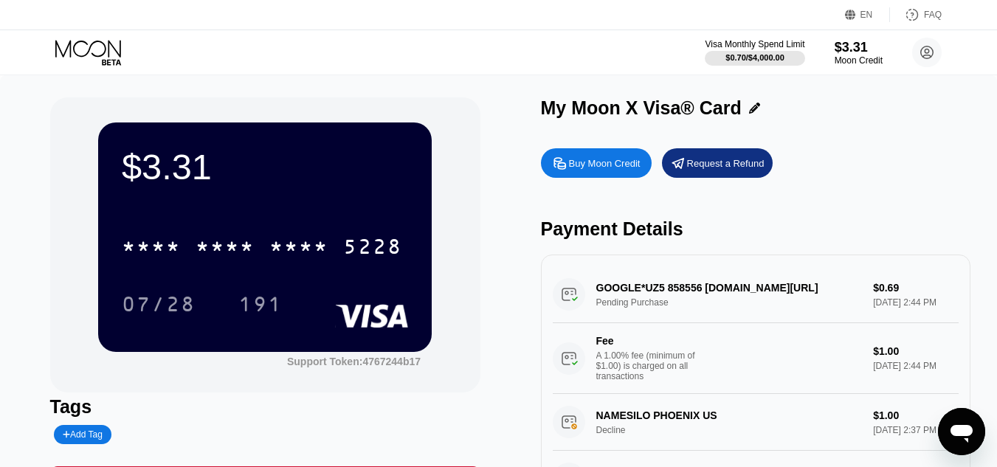
click at [757, 314] on div "GOOGLE*UZ5 858556 G.CO/HELPPAY#GB Pending Purchase $0.69 Aug 24, 2025 2:44 PM F…" at bounding box center [756, 330] width 407 height 128
click at [880, 293] on div "GOOGLE*UZ5 858556 G.CO/HELPPAY#GB Pending Purchase $0.69 Aug 24, 2025 2:44 PM F…" at bounding box center [756, 330] width 407 height 128
drag, startPoint x: 754, startPoint y: 292, endPoint x: 702, endPoint y: 296, distance: 52.6
click at [718, 300] on div "GOOGLE*UZ5 858556 G.CO/HELPPAY#GB Pending Purchase $0.69 Aug 24, 2025 2:44 PM F…" at bounding box center [756, 330] width 407 height 128
drag, startPoint x: 609, startPoint y: 296, endPoint x: 765, endPoint y: 303, distance: 156.7
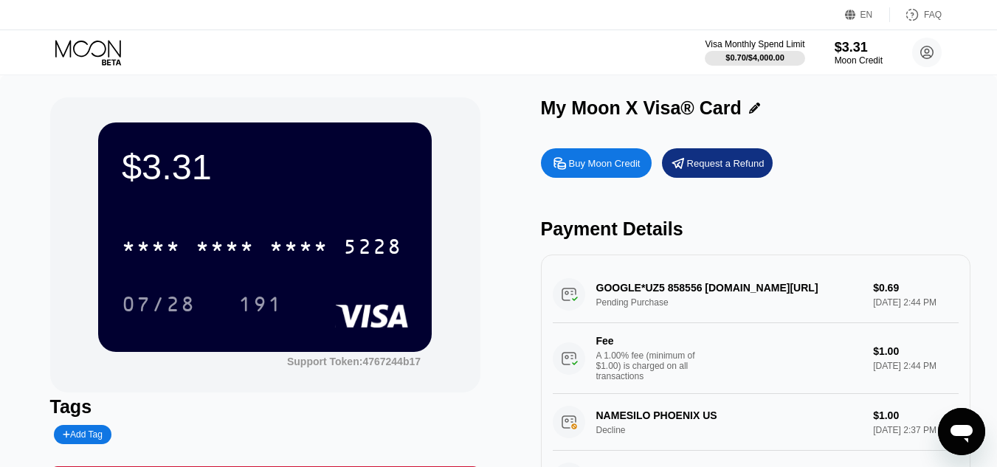
click at [765, 303] on div "GOOGLE*UZ5 858556 G.CO/HELPPAY#GB Pending Purchase $0.69 Aug 24, 2025 2:44 PM F…" at bounding box center [756, 330] width 407 height 128
drag, startPoint x: 685, startPoint y: 301, endPoint x: 724, endPoint y: 314, distance: 41.3
click at [729, 315] on div "GOOGLE*UZ5 858556 G.CO/HELPPAY#GB Pending Purchase $0.69 Aug 24, 2025 2:44 PM F…" at bounding box center [756, 330] width 407 height 128
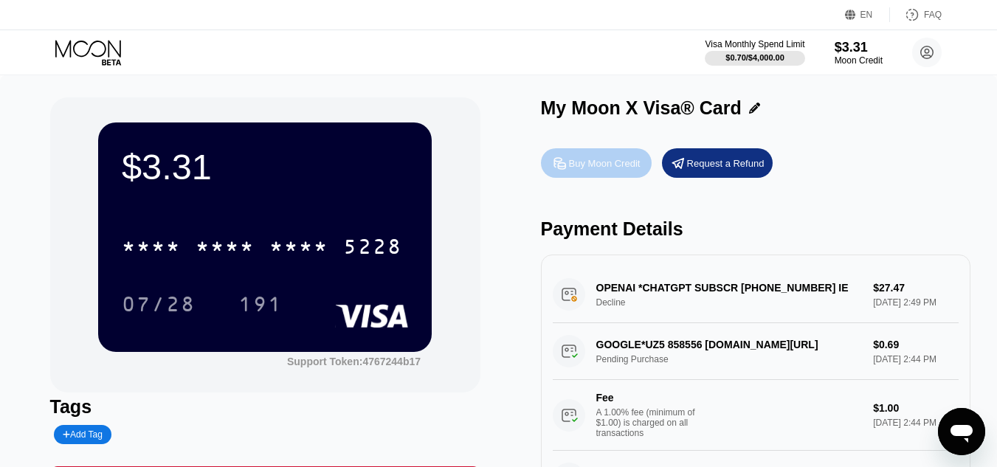
click at [593, 175] on div "Buy Moon Credit" at bounding box center [596, 163] width 111 height 30
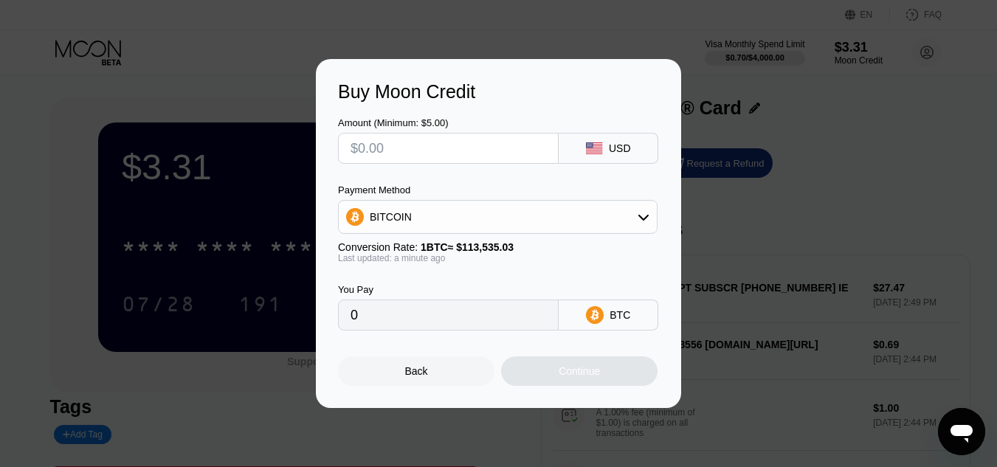
click at [399, 149] on input "text" at bounding box center [449, 149] width 196 height 30
type input "$2"
type input "0.00001762"
type input "$26"
type input "0.00022901"
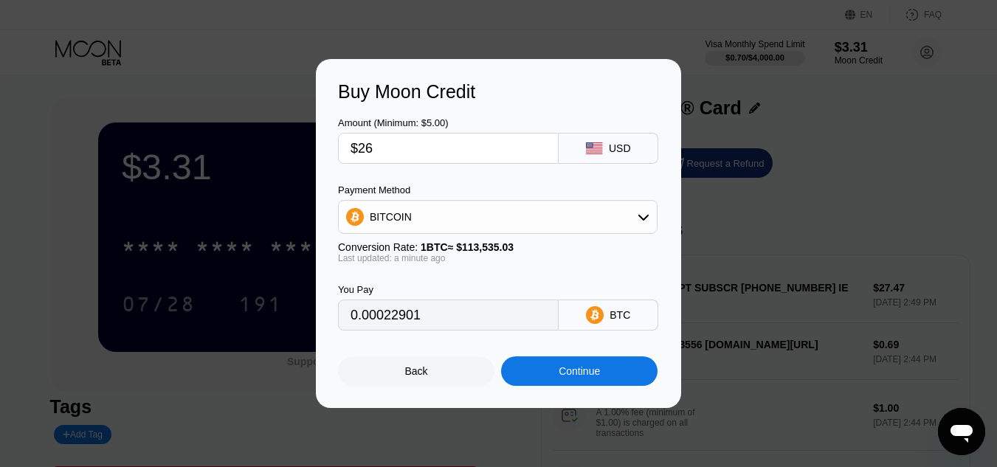
type input "$26"
click at [545, 377] on div "Continue" at bounding box center [579, 372] width 156 height 30
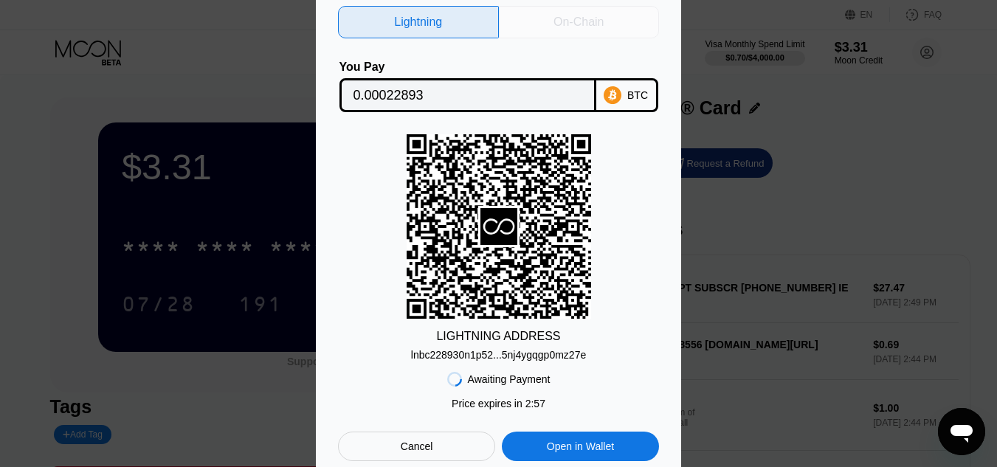
click at [590, 15] on div "On-Chain" at bounding box center [579, 22] width 50 height 15
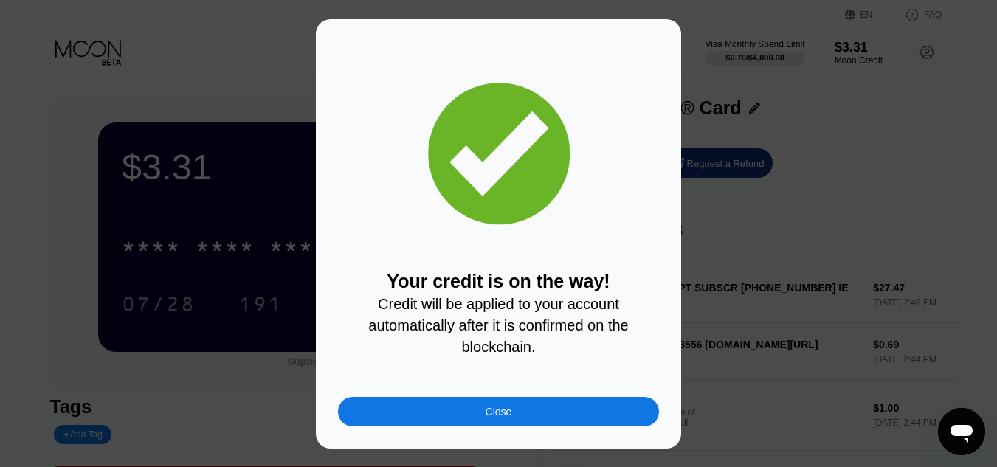
click at [461, 426] on div "Close" at bounding box center [498, 412] width 321 height 30
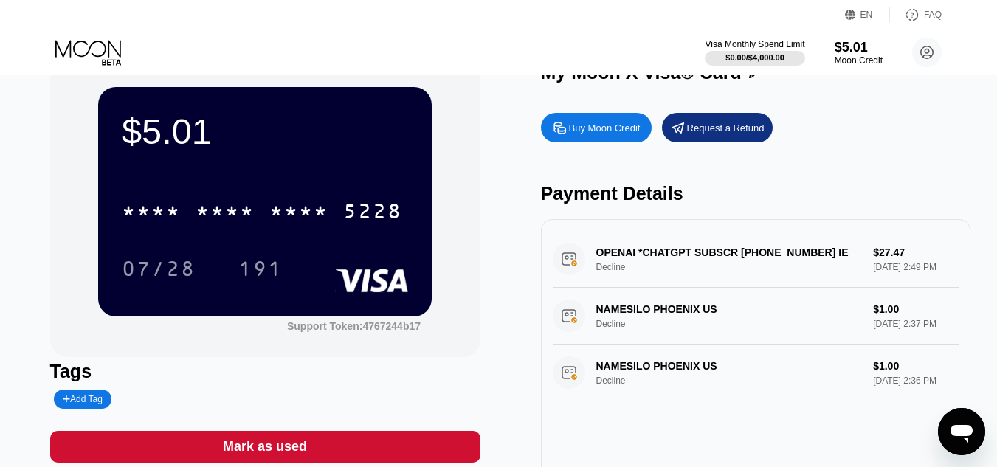
scroll to position [30, 0]
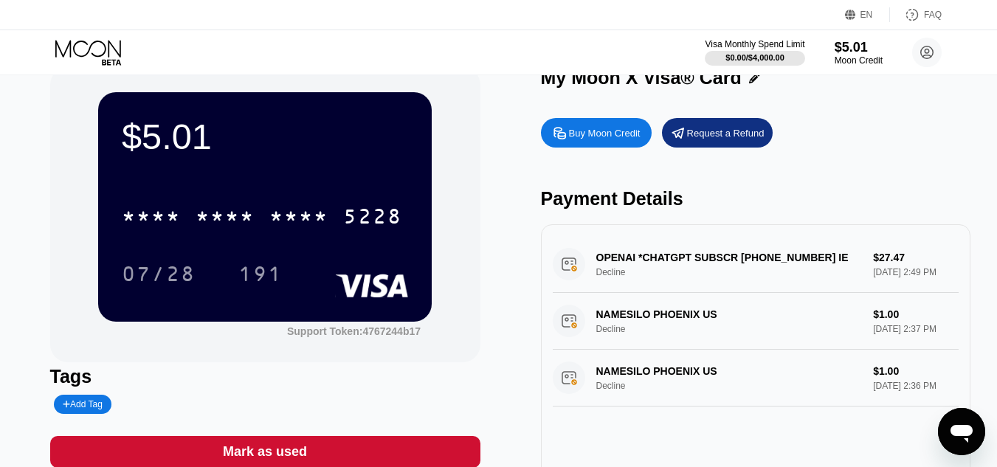
drag, startPoint x: 996, startPoint y: 133, endPoint x: 996, endPoint y: 97, distance: 36.2
click at [996, 97] on div "$5.01 * * * * * * * * * * * * 5228 07/28 191 Support Token: 4767244b17 Tags Add…" at bounding box center [498, 282] width 997 height 475
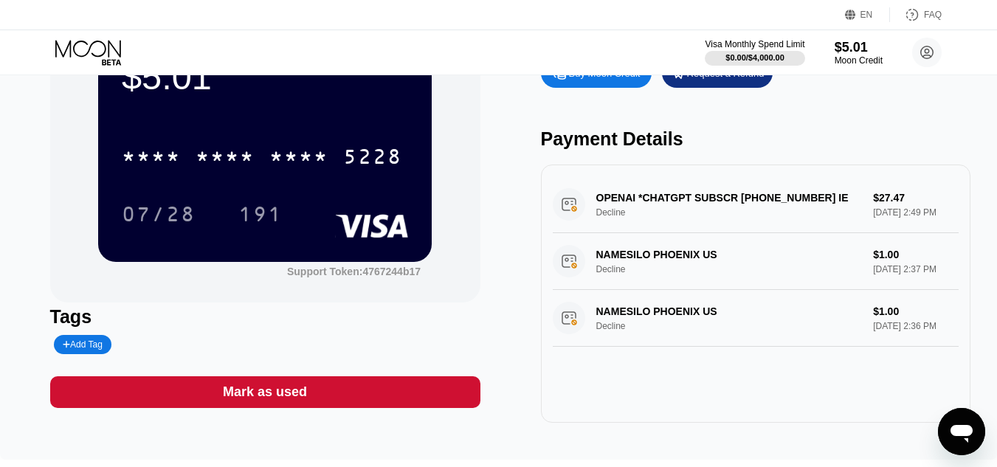
scroll to position [0, 0]
